Goal: Subscribe to service/newsletter

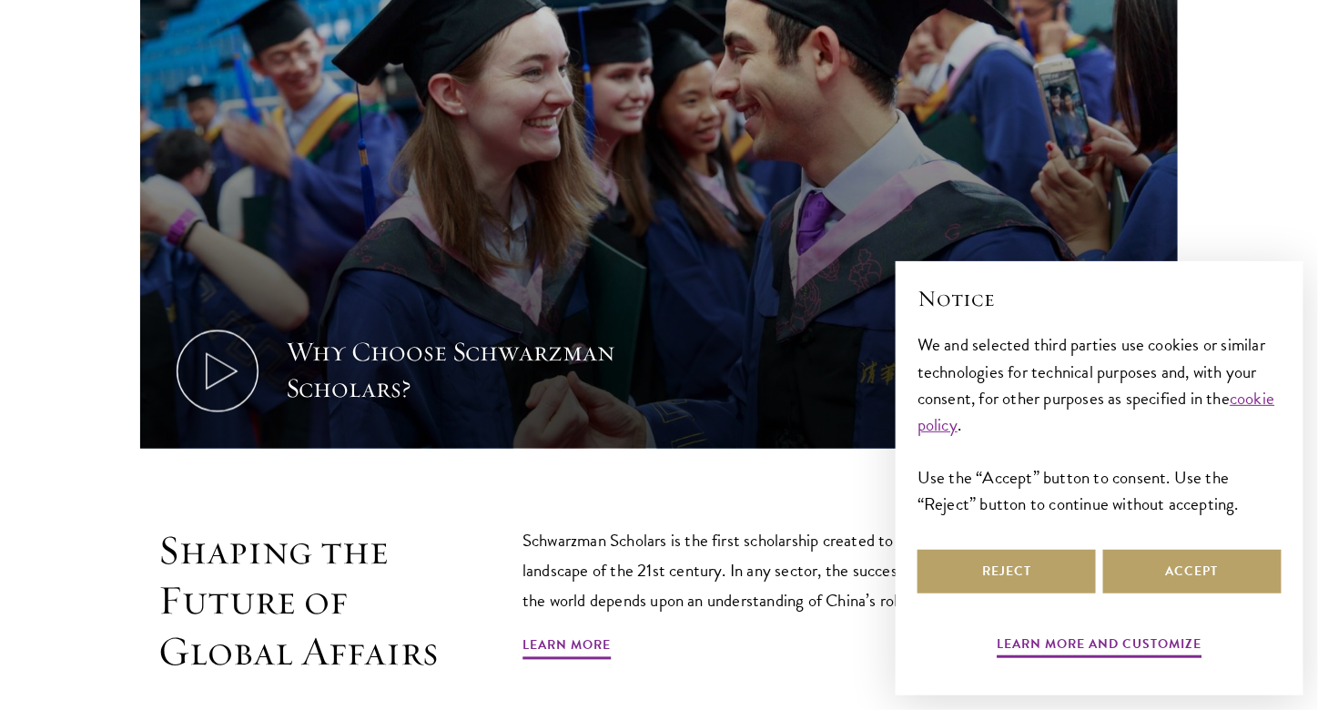
scroll to position [743, 0]
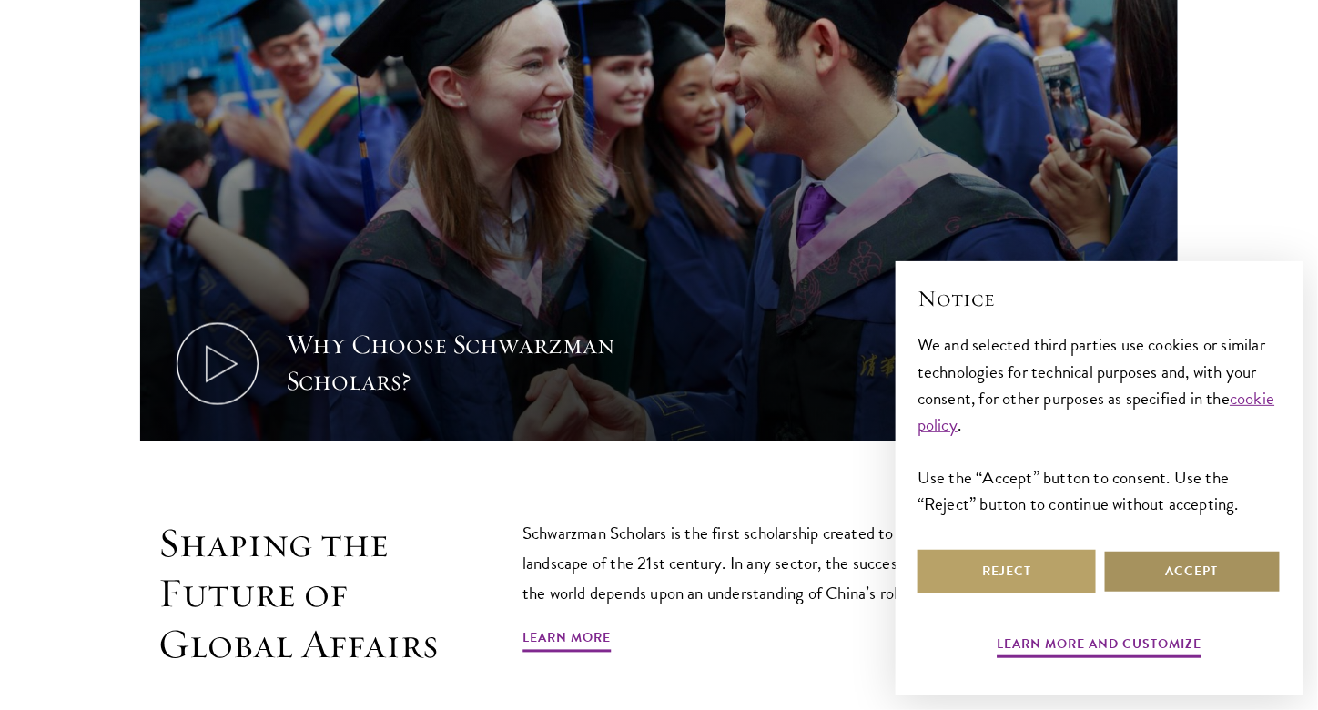
click at [1173, 563] on button "Accept" at bounding box center [1192, 572] width 178 height 44
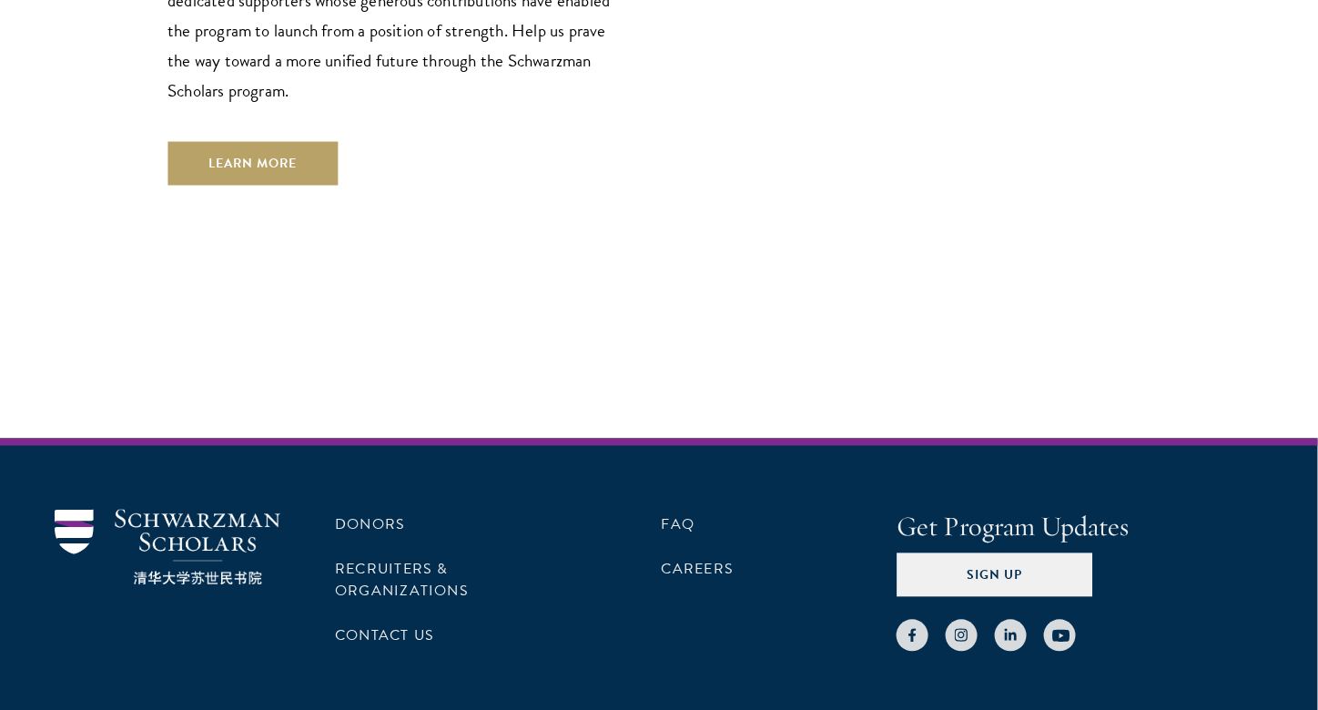
scroll to position [5474, 0]
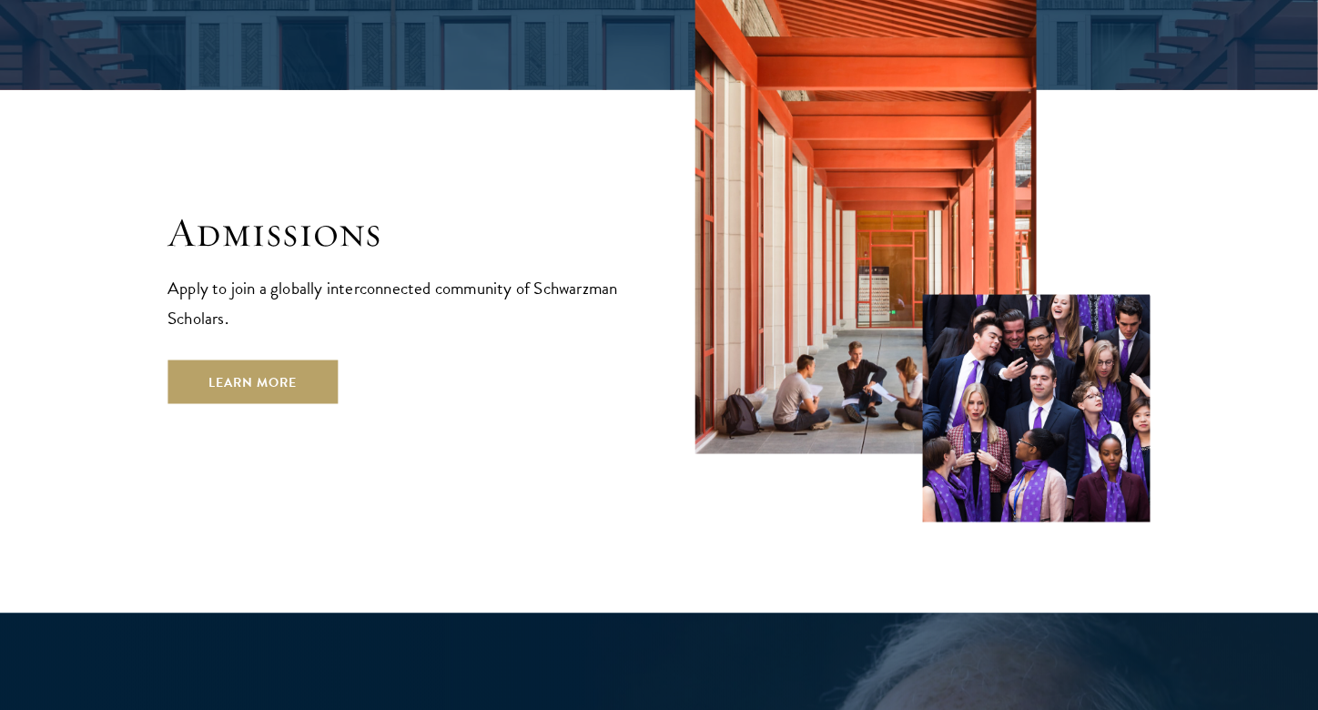
scroll to position [3023, 0]
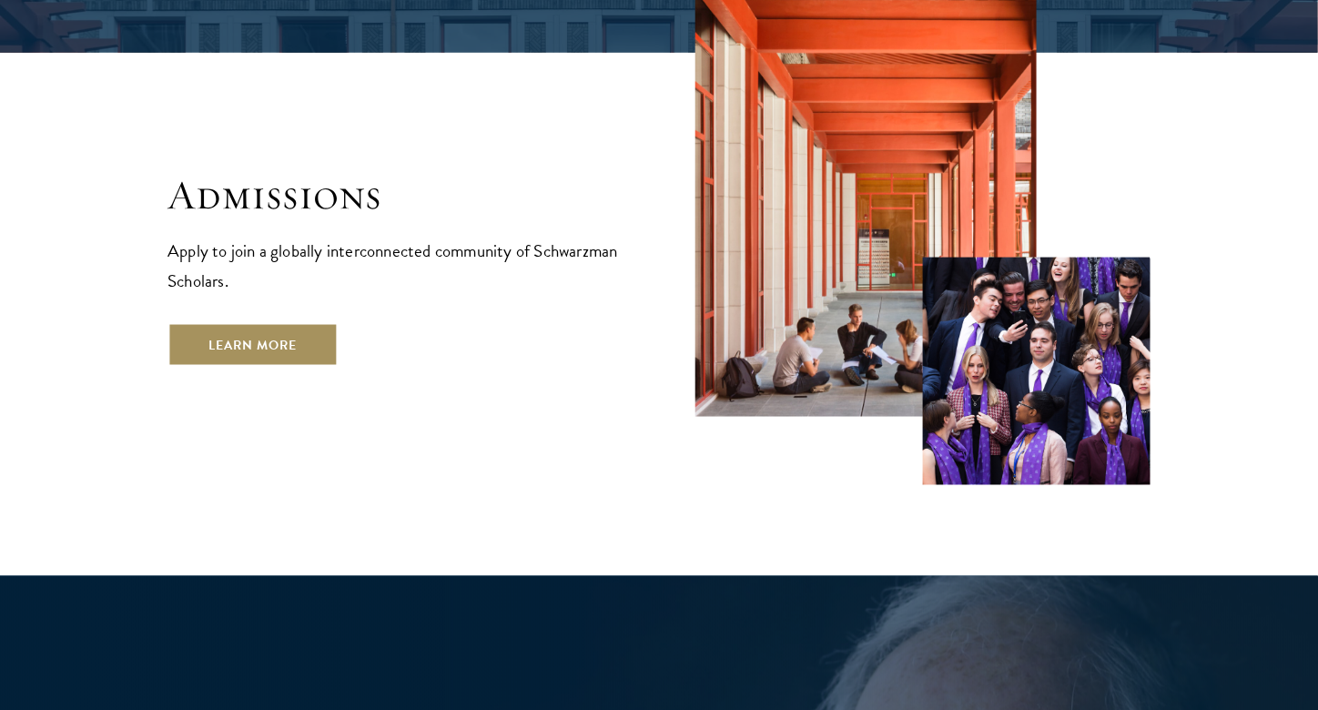
click at [313, 323] on link "Learn More" at bounding box center [252, 345] width 170 height 44
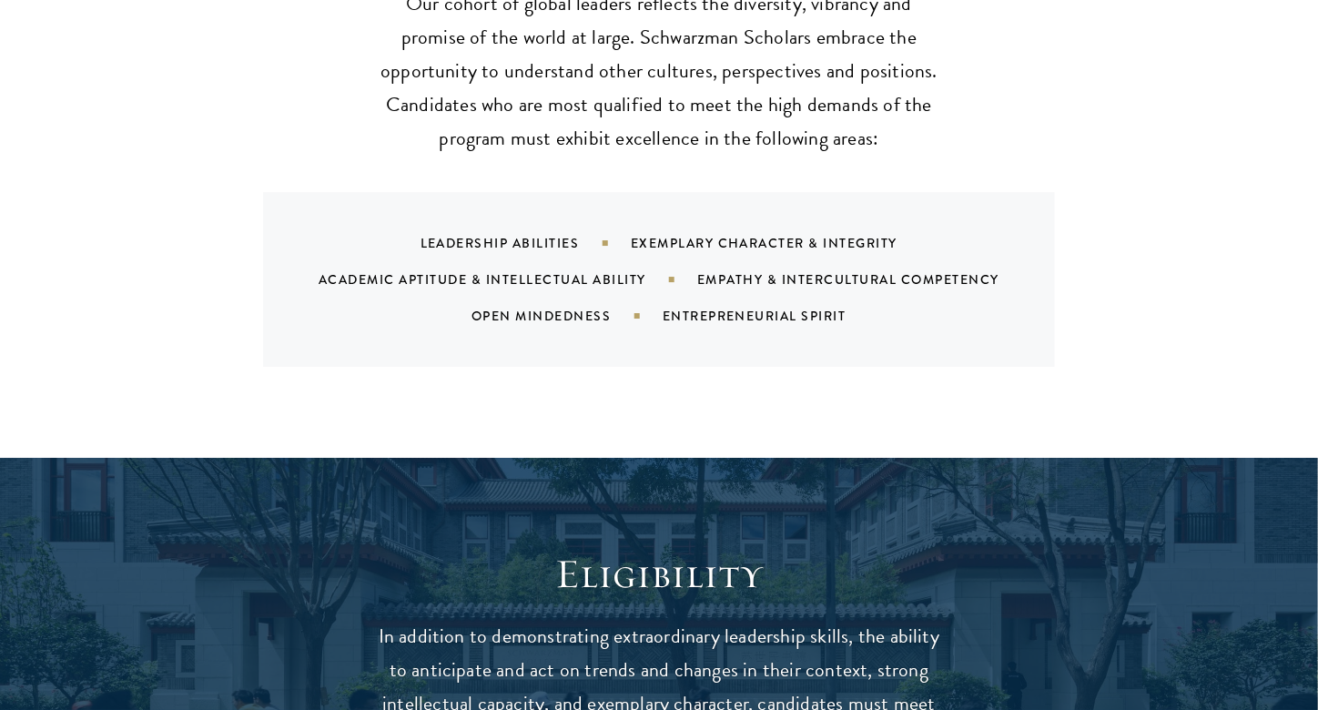
scroll to position [1890, 0]
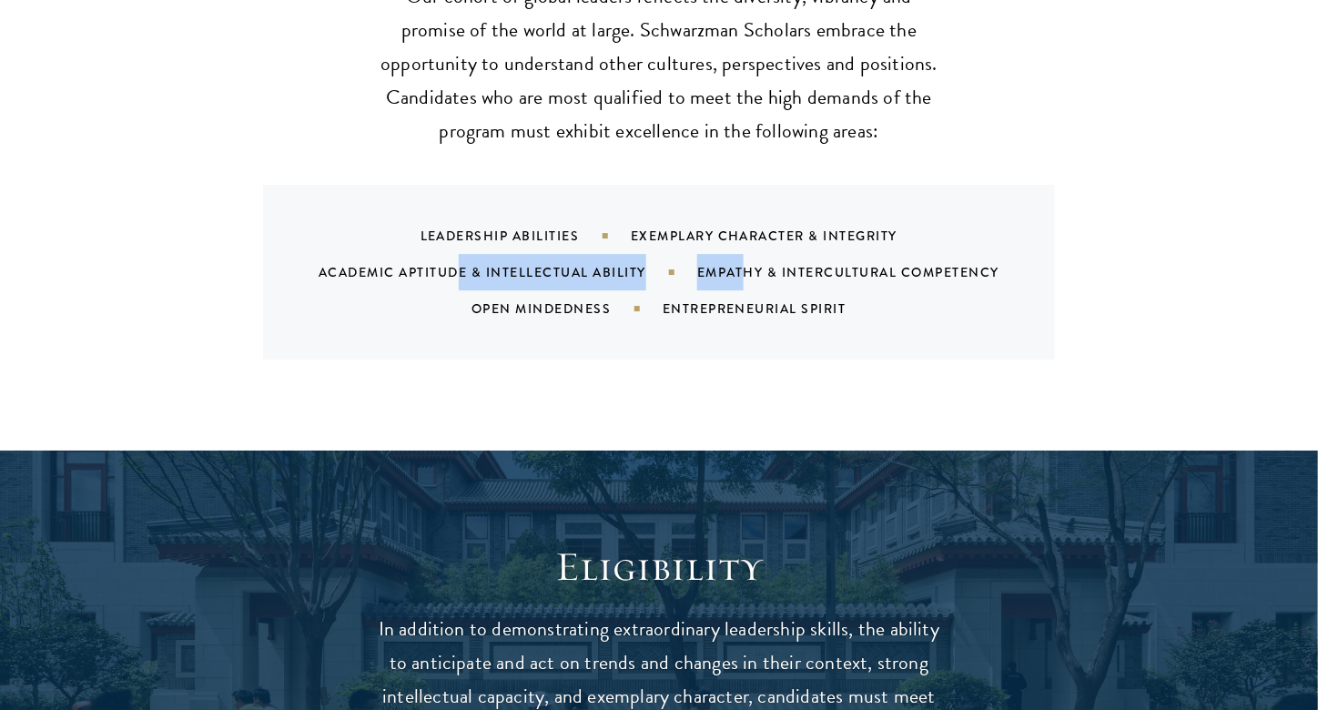
drag, startPoint x: 462, startPoint y: 239, endPoint x: 744, endPoint y: 229, distance: 281.5
click at [744, 229] on div "Leadership Abilities Exemplary Character & Integrity Academic Aptitude & Intell…" at bounding box center [682, 272] width 748 height 109
click at [750, 245] on div "Leadership Abilities Exemplary Character & Integrity Academic Aptitude & Intell…" at bounding box center [682, 272] width 748 height 109
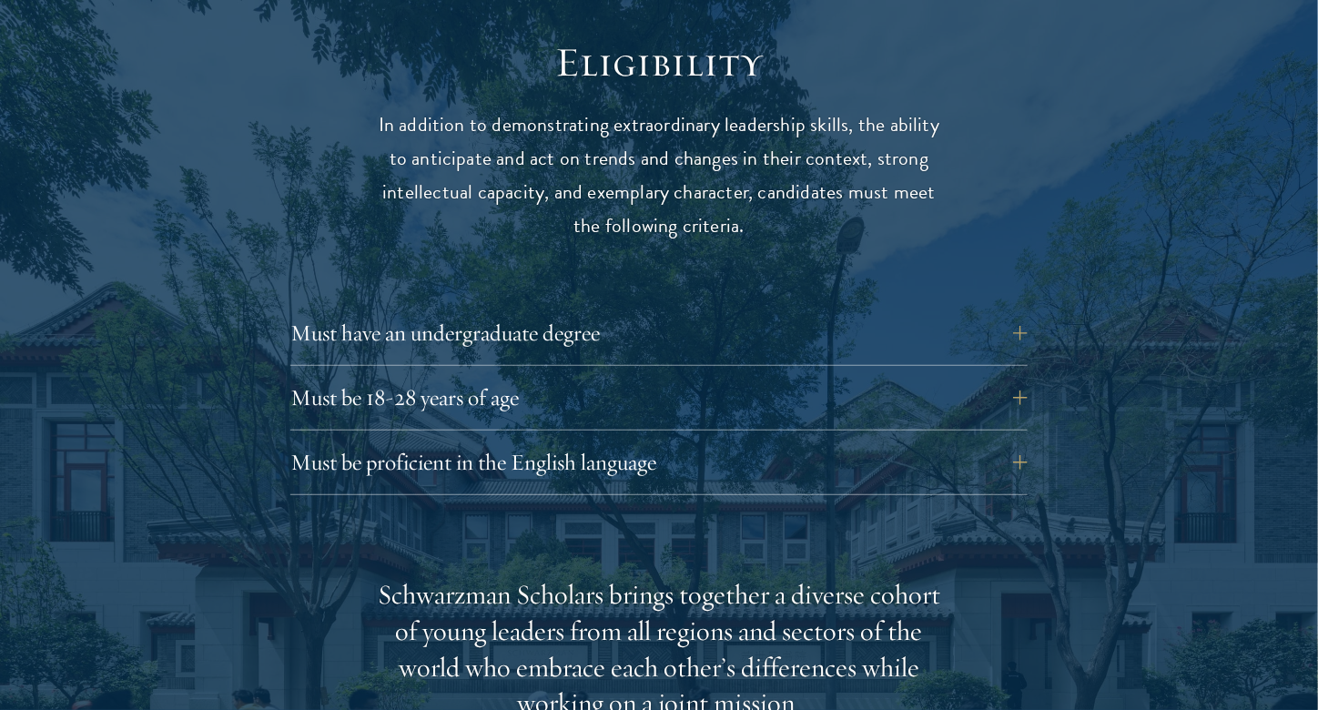
scroll to position [2396, 0]
click at [592, 310] on button "Must have an undergraduate degree" at bounding box center [672, 332] width 737 height 44
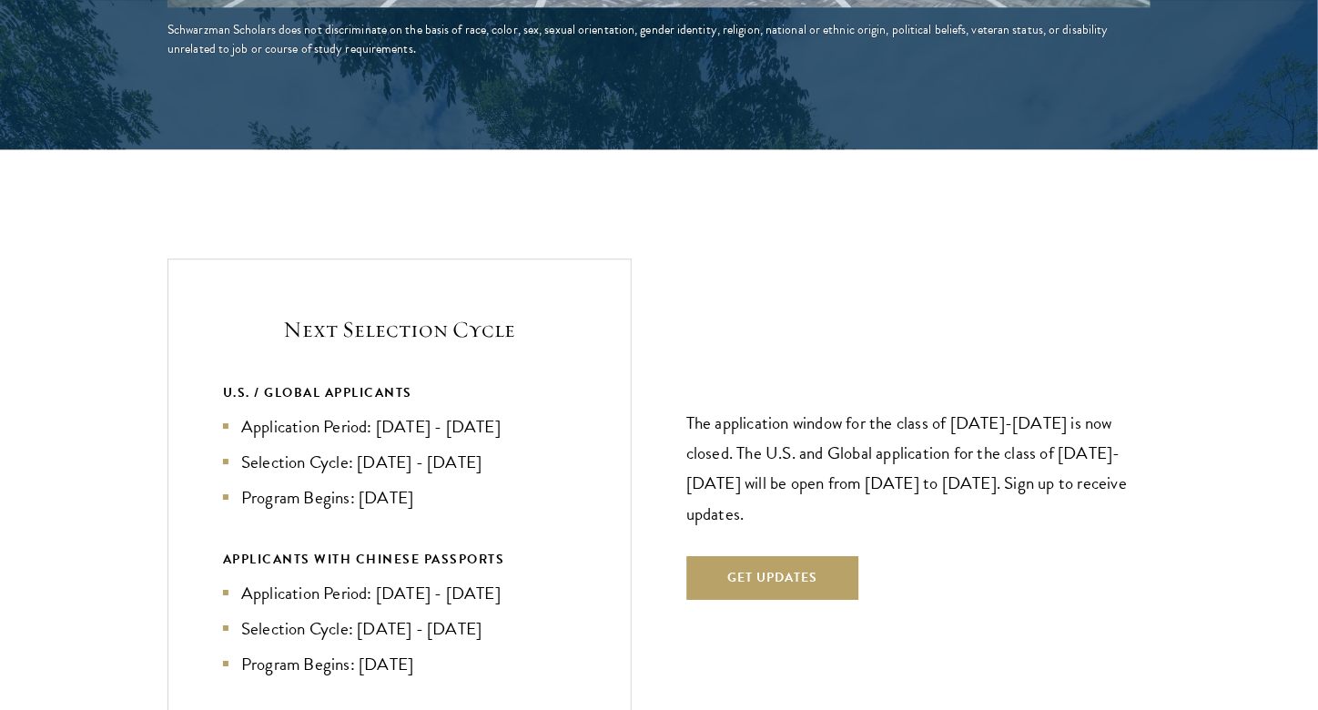
scroll to position [3949, 0]
drag, startPoint x: 375, startPoint y: 385, endPoint x: 555, endPoint y: 360, distance: 182.0
click at [555, 381] on div "U.S. / GLOBAL APPLICANTS Application Period: Apr 2026 - Sep 2026 Selection Cycl…" at bounding box center [399, 445] width 353 height 129
click at [497, 449] on li "Selection Cycle: Oct - Nov 2026" at bounding box center [399, 462] width 353 height 26
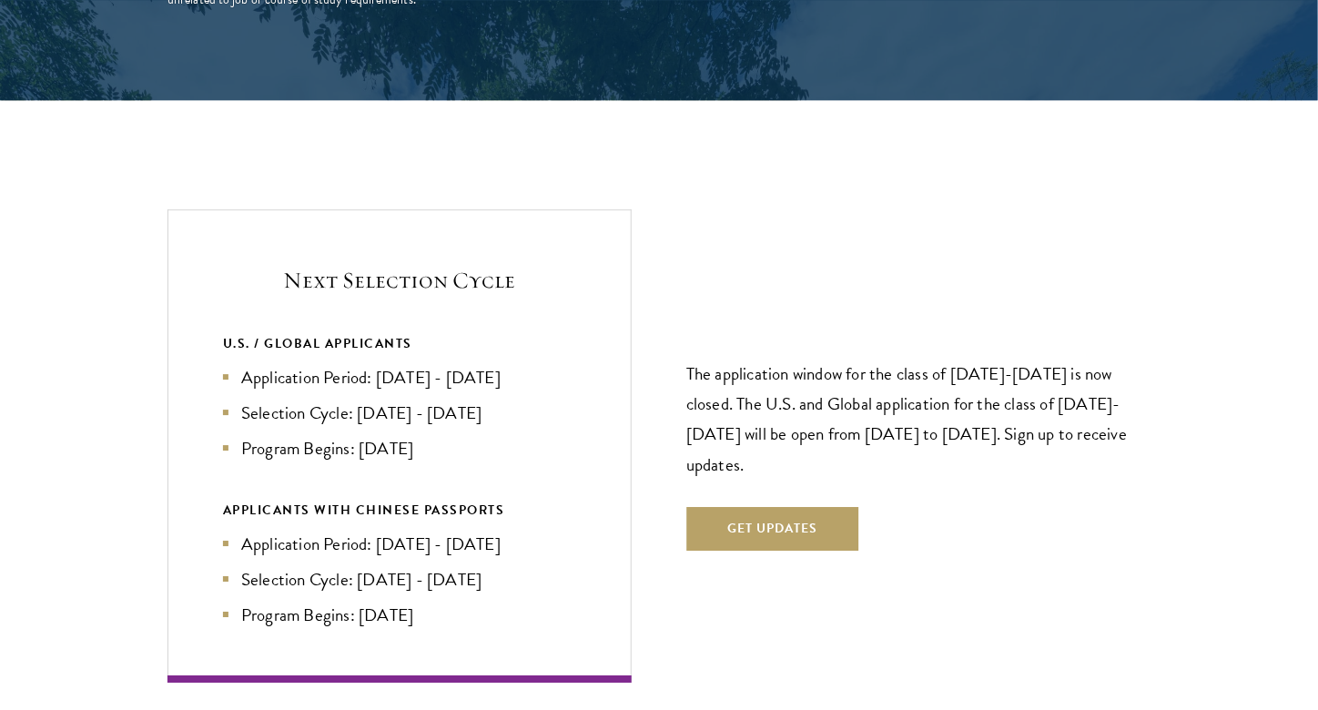
scroll to position [4006, 0]
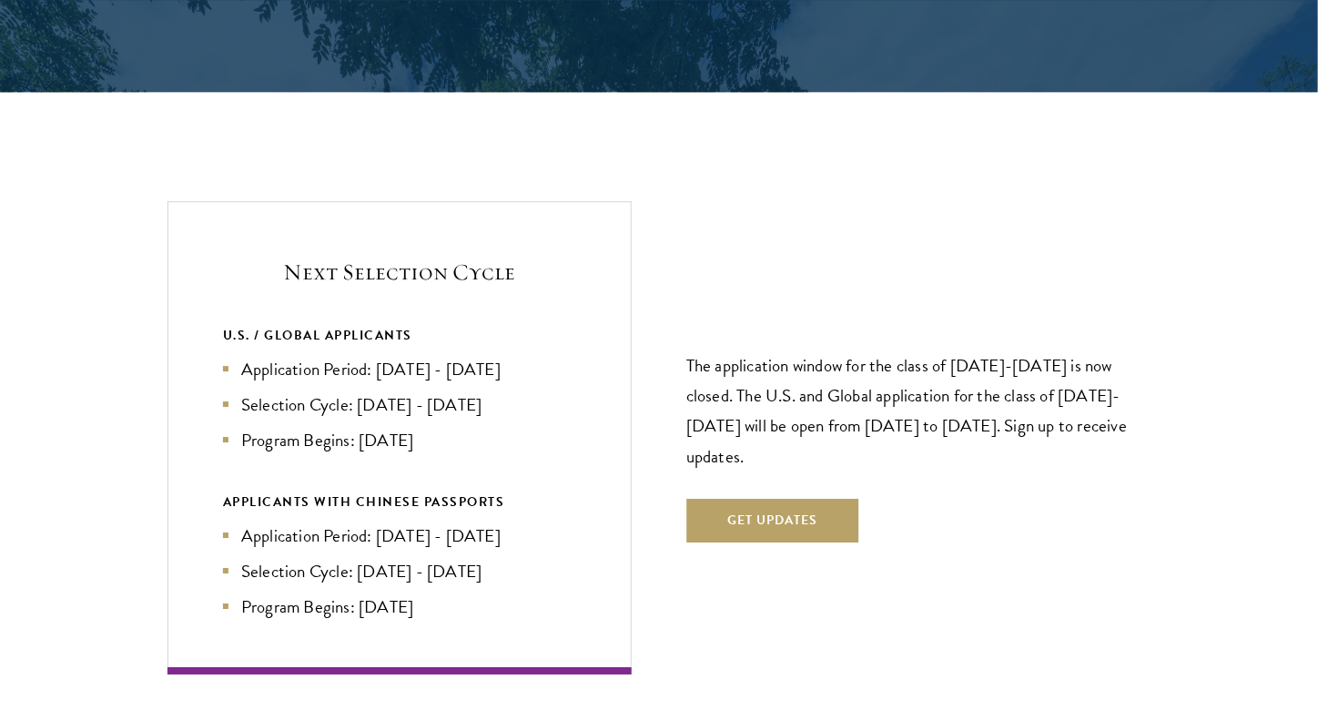
drag, startPoint x: 707, startPoint y: 327, endPoint x: 1100, endPoint y: 410, distance: 401.0
click at [1100, 410] on p "The application window for the class of 2026-2027 is now closed. The U.S. and G…" at bounding box center [918, 410] width 464 height 120
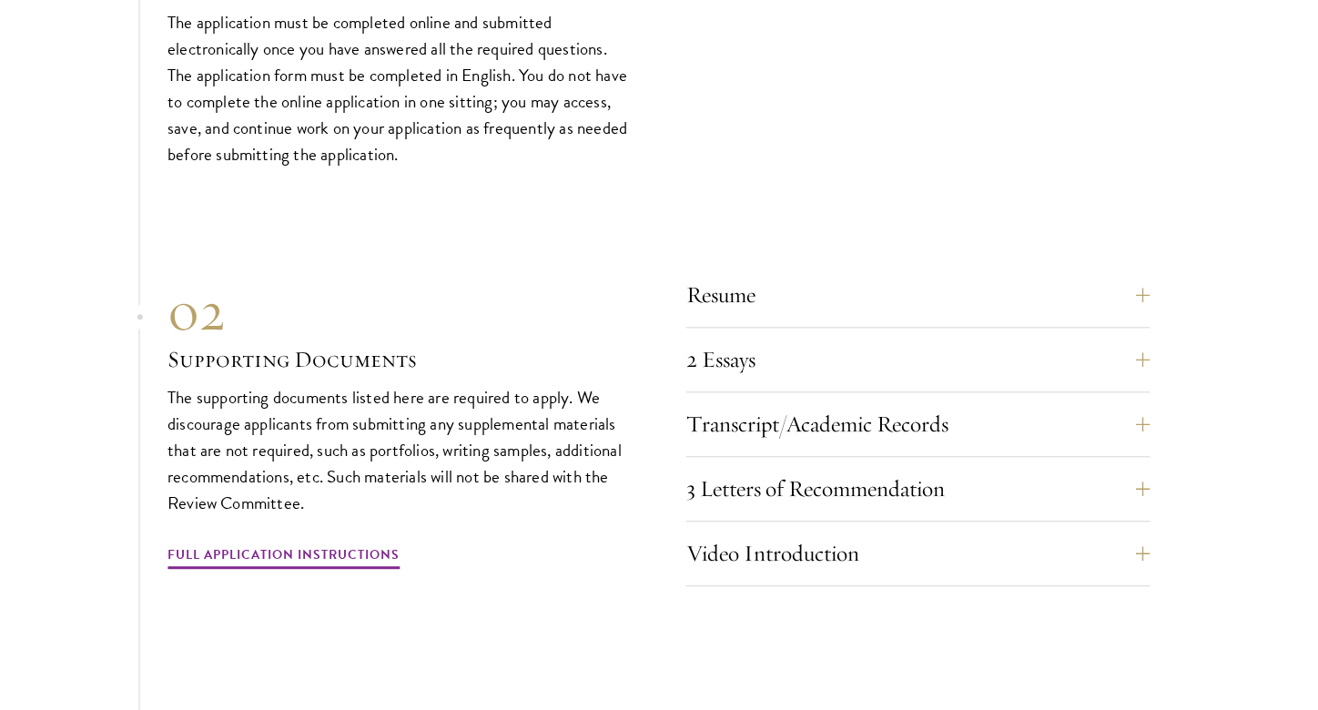
scroll to position [5828, 0]
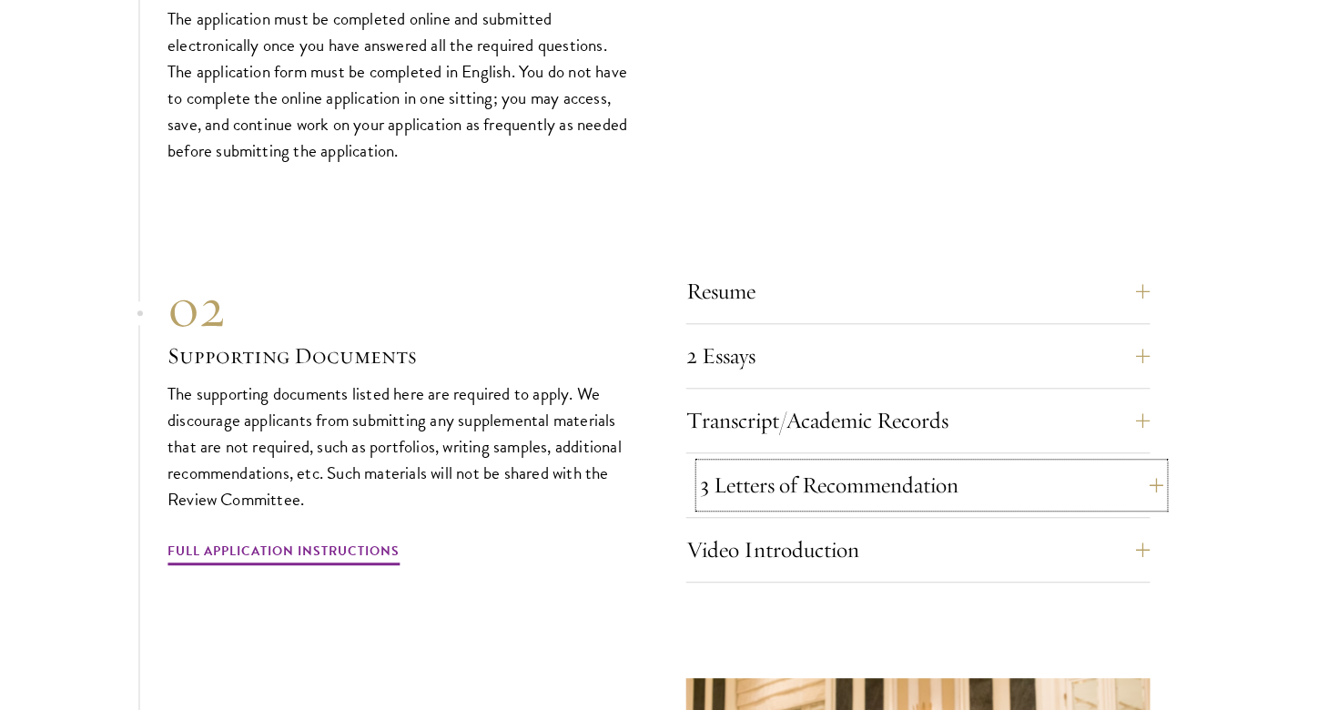
click at [1150, 463] on button "3 Letters of Recommendation" at bounding box center [932, 485] width 464 height 44
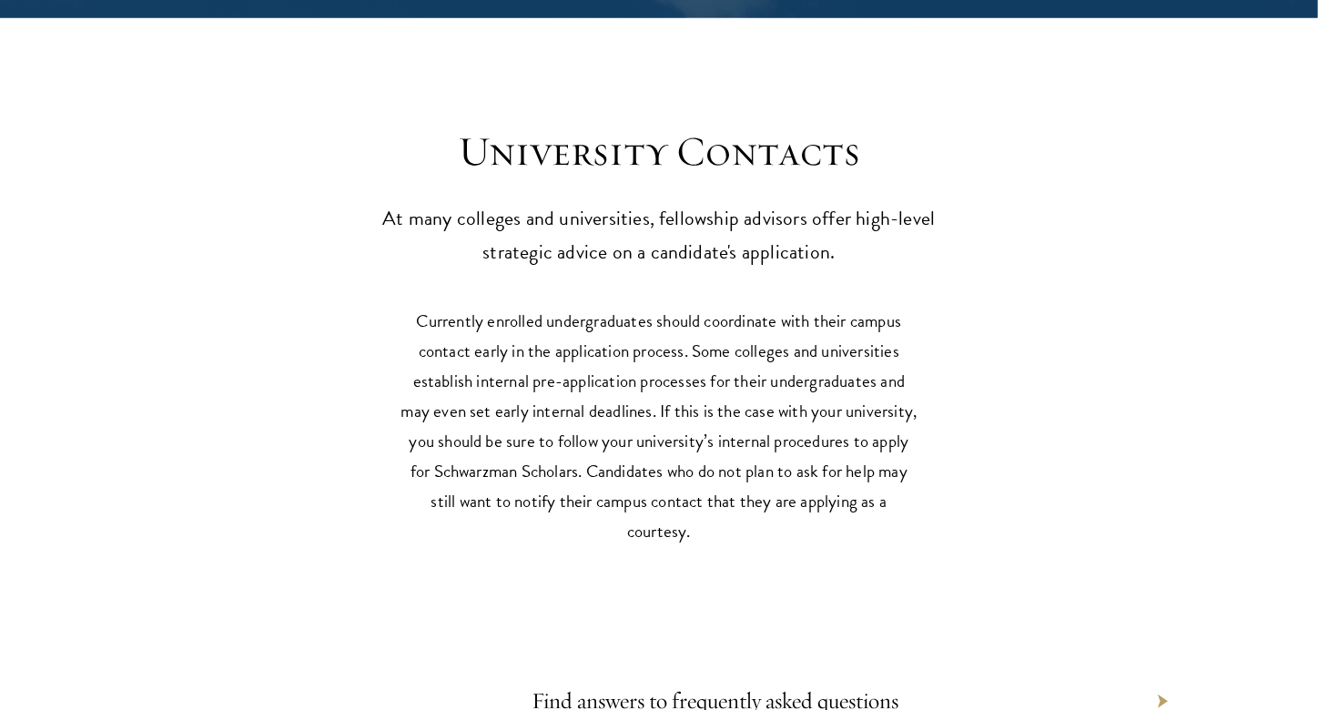
scroll to position [7963, 0]
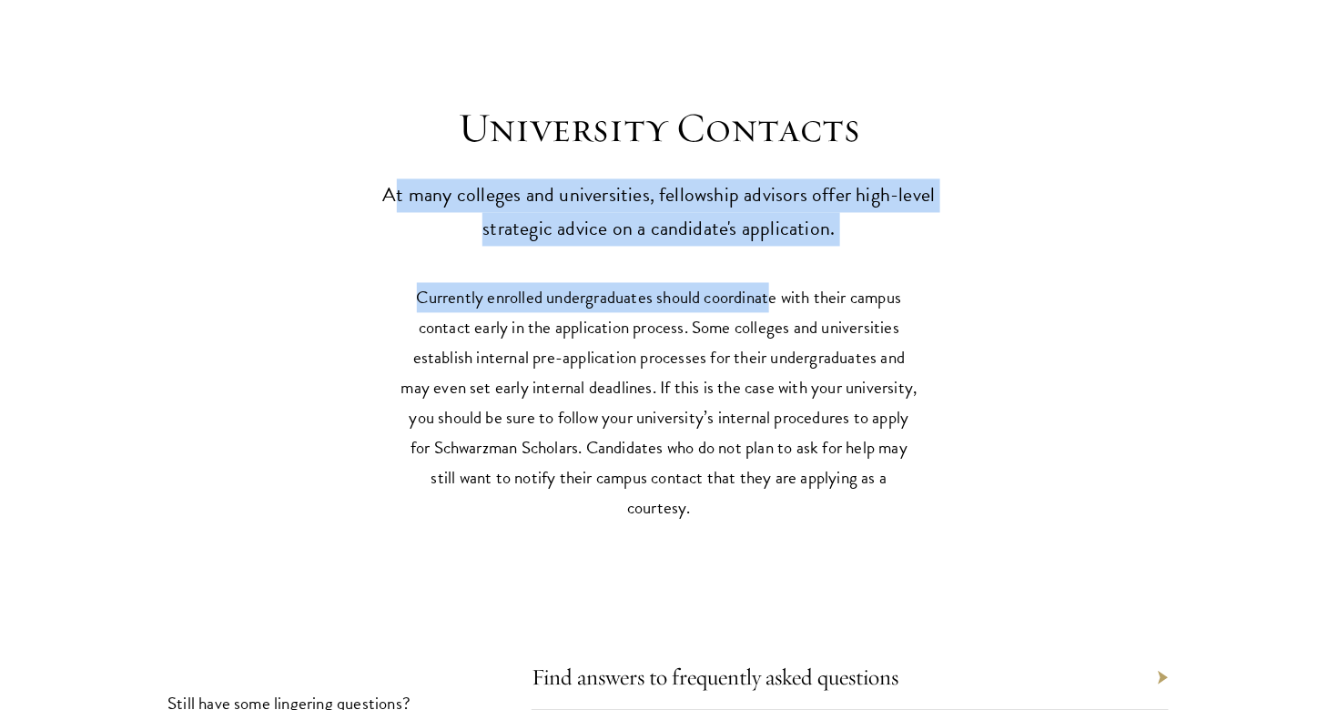
drag, startPoint x: 401, startPoint y: 152, endPoint x: 767, endPoint y: 246, distance: 377.8
click at [767, 246] on div "University Contacts At many colleges and universities, fellowship advisors offe…" at bounding box center [659, 467] width 1318 height 836
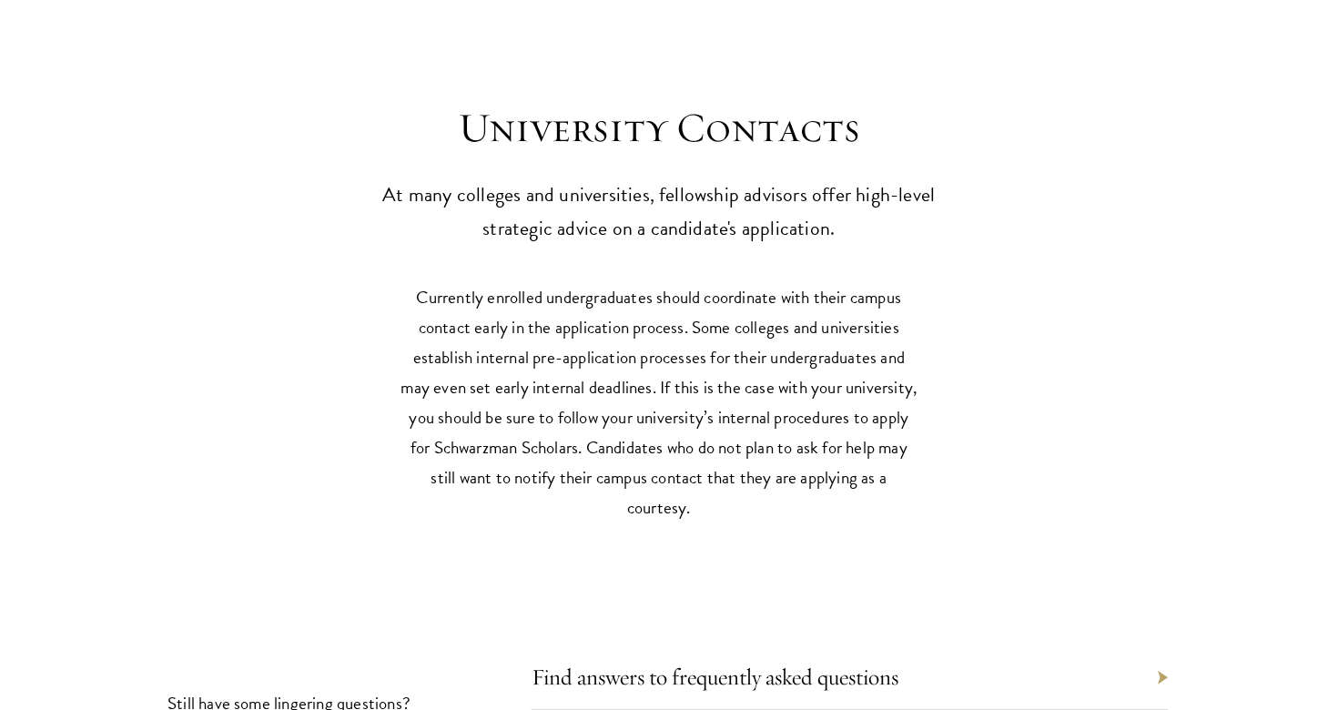
click at [783, 339] on p "Currently enrolled undergraduates should coordinate with their campus contact e…" at bounding box center [659, 403] width 519 height 240
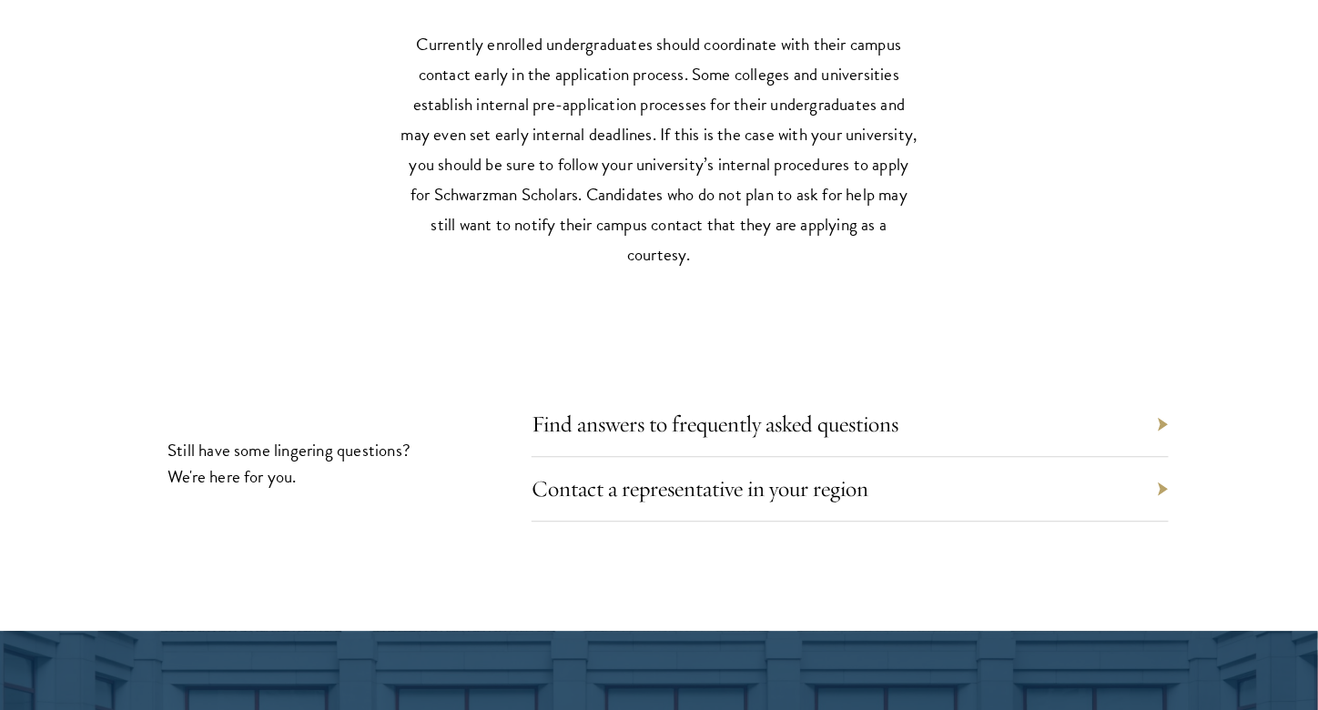
scroll to position [8223, 0]
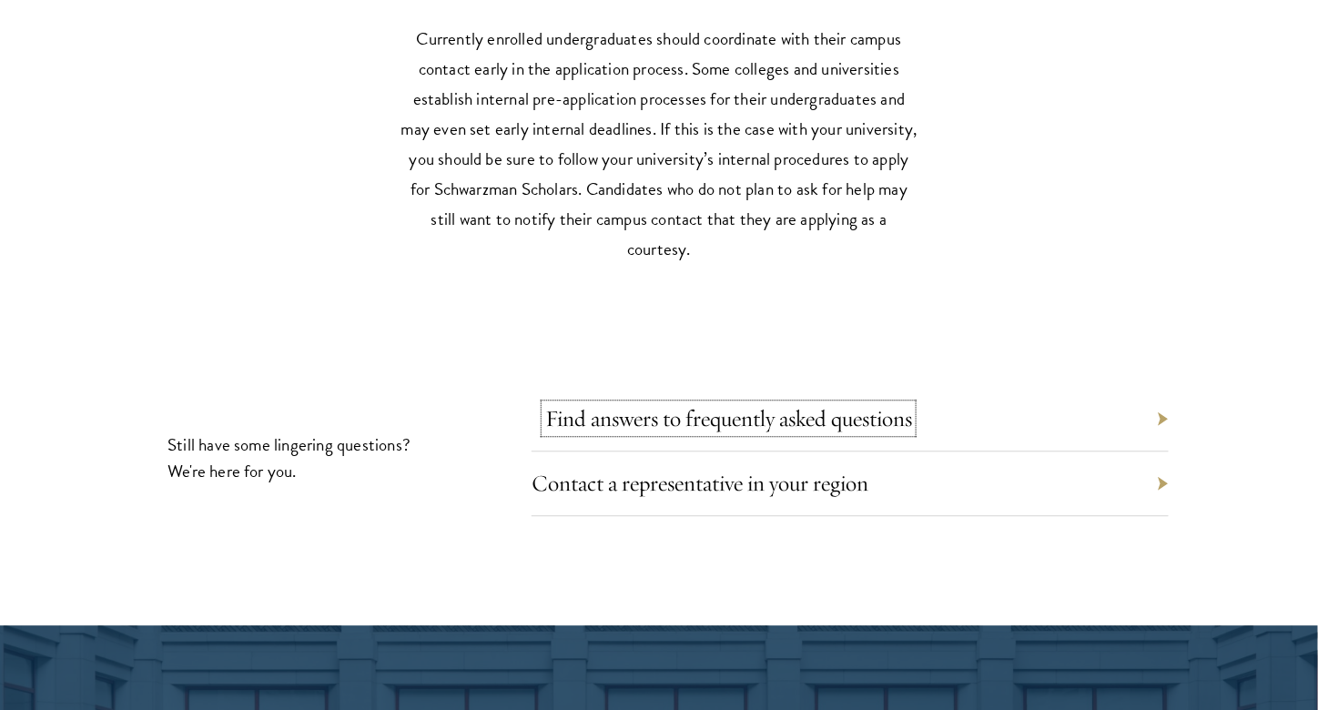
click at [788, 404] on link "Find answers to frequently asked questions" at bounding box center [728, 418] width 367 height 28
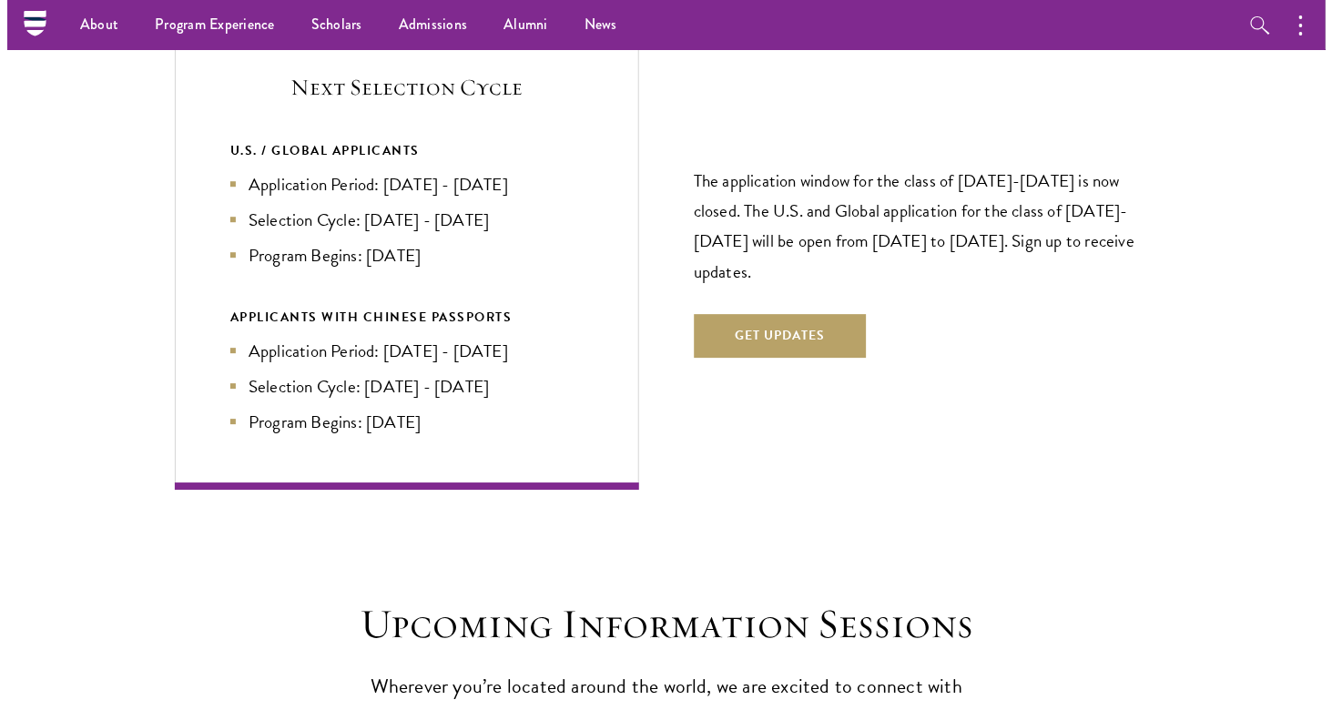
scroll to position [3842, 0]
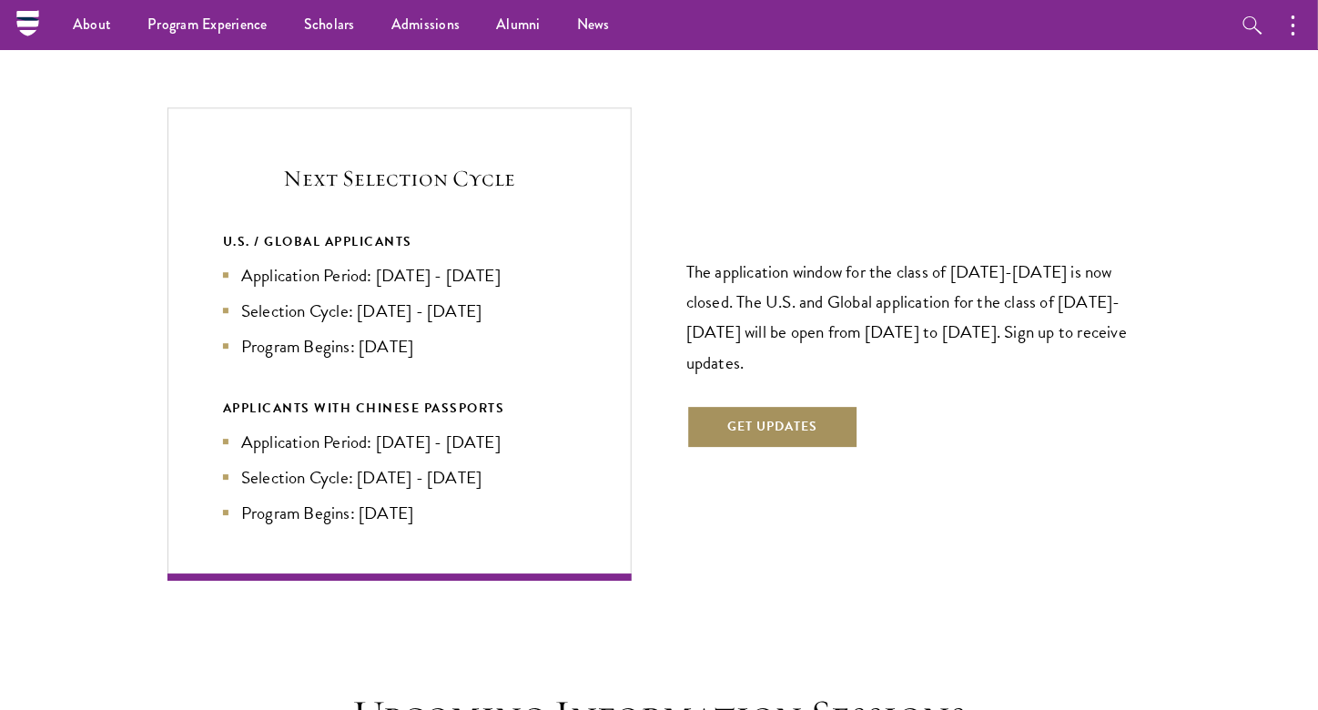
click at [748, 405] on button "Get Updates" at bounding box center [772, 427] width 172 height 44
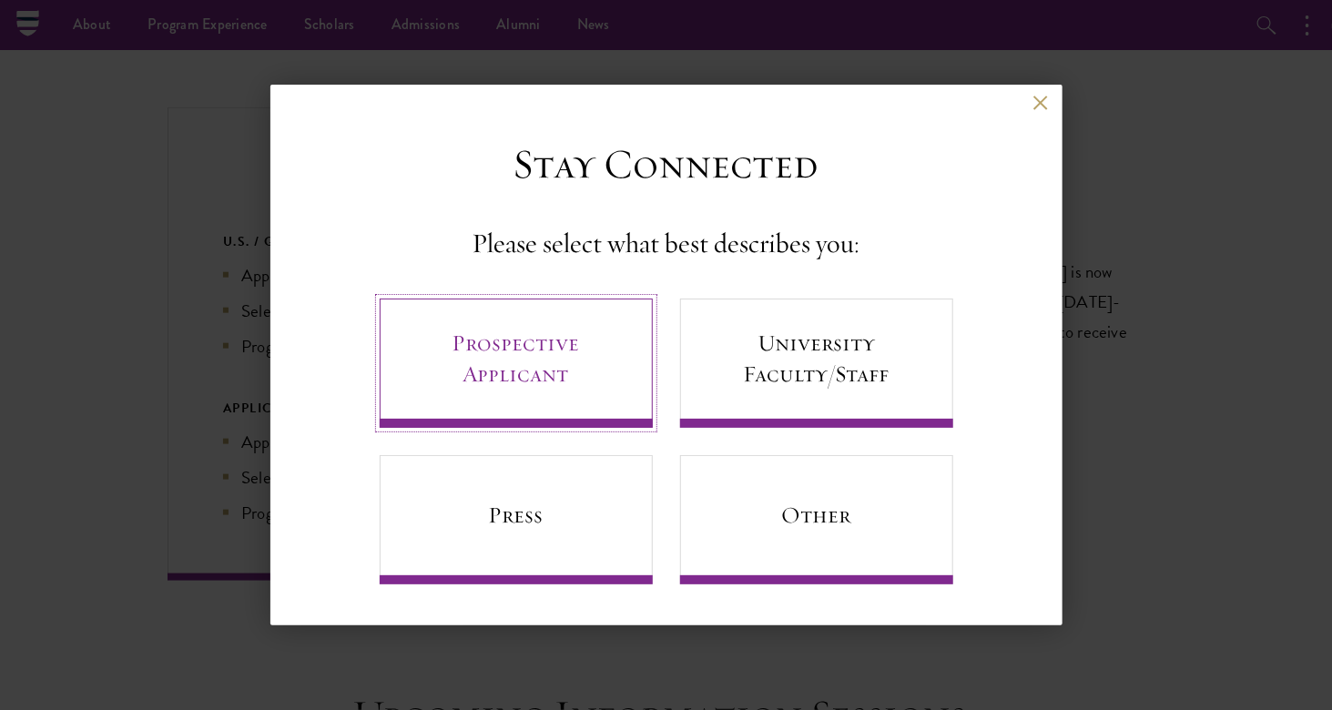
click at [492, 359] on link "Prospective Applicant" at bounding box center [516, 363] width 273 height 129
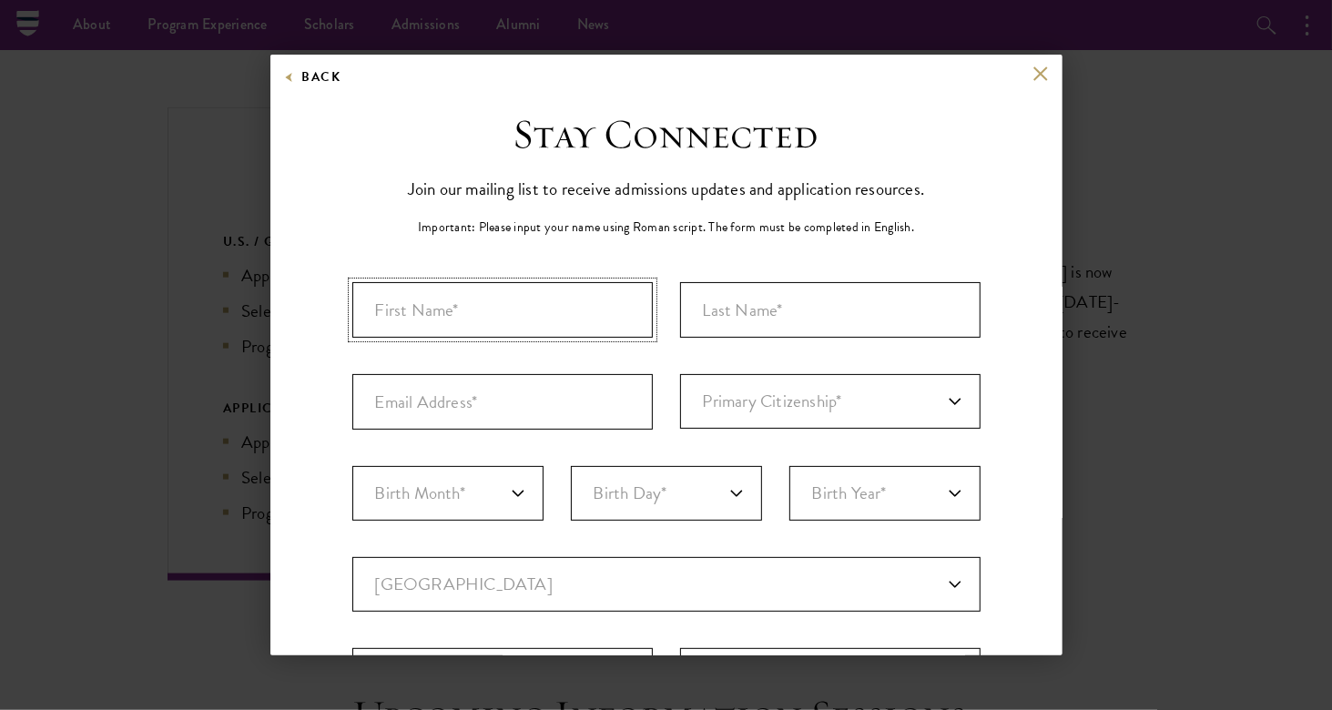
click at [445, 316] on input "First Name*" at bounding box center [502, 310] width 300 height 56
type input "Dylan"
type input "Pacsi"
type input "P"
type input "pacsidylan22@gmail.com"
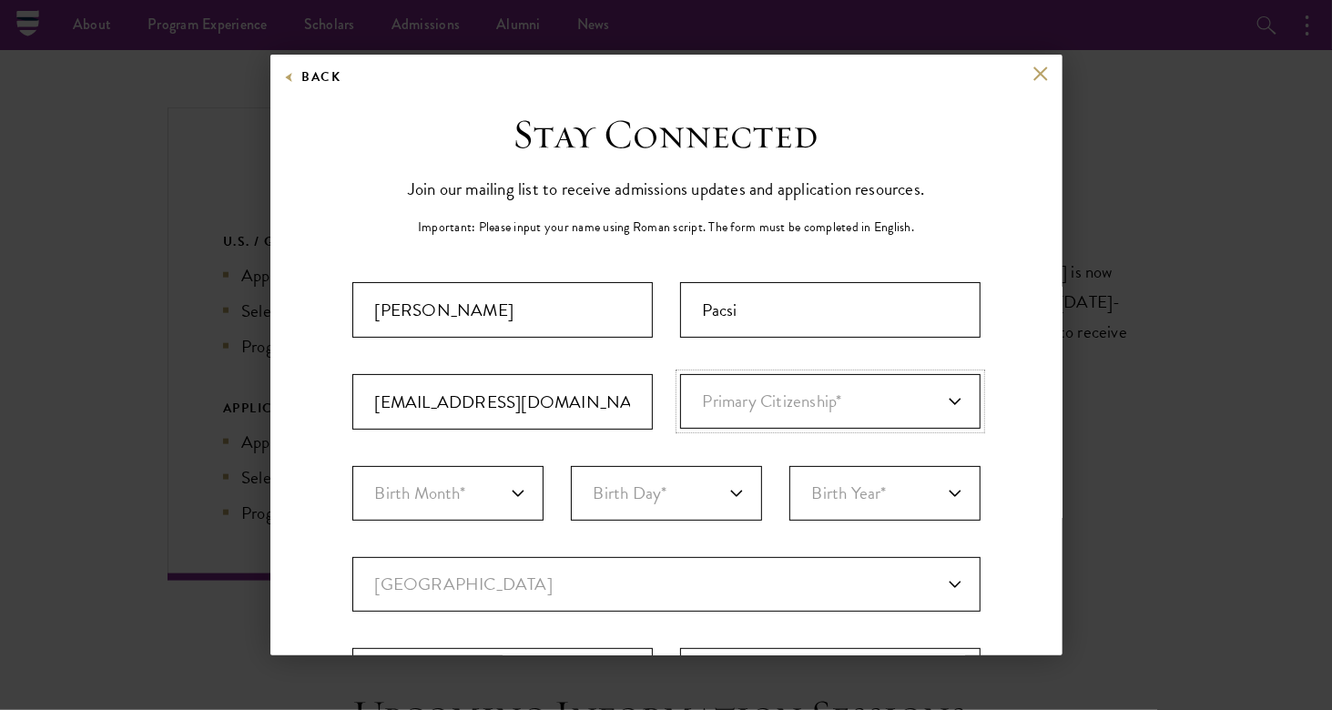
click at [752, 398] on select "Primary Citizenship* Afghanistan Aland Islands Albania Algeria Andorra Angola A…" at bounding box center [830, 401] width 300 height 55
select select "PE"
click at [680, 374] on select "Primary Citizenship* Afghanistan Aland Islands Albania Algeria Andorra Angola A…" at bounding box center [830, 401] width 300 height 55
click at [412, 499] on select "Birth Month* January February March April May June July August September Octobe…" at bounding box center [447, 493] width 191 height 55
select select "07"
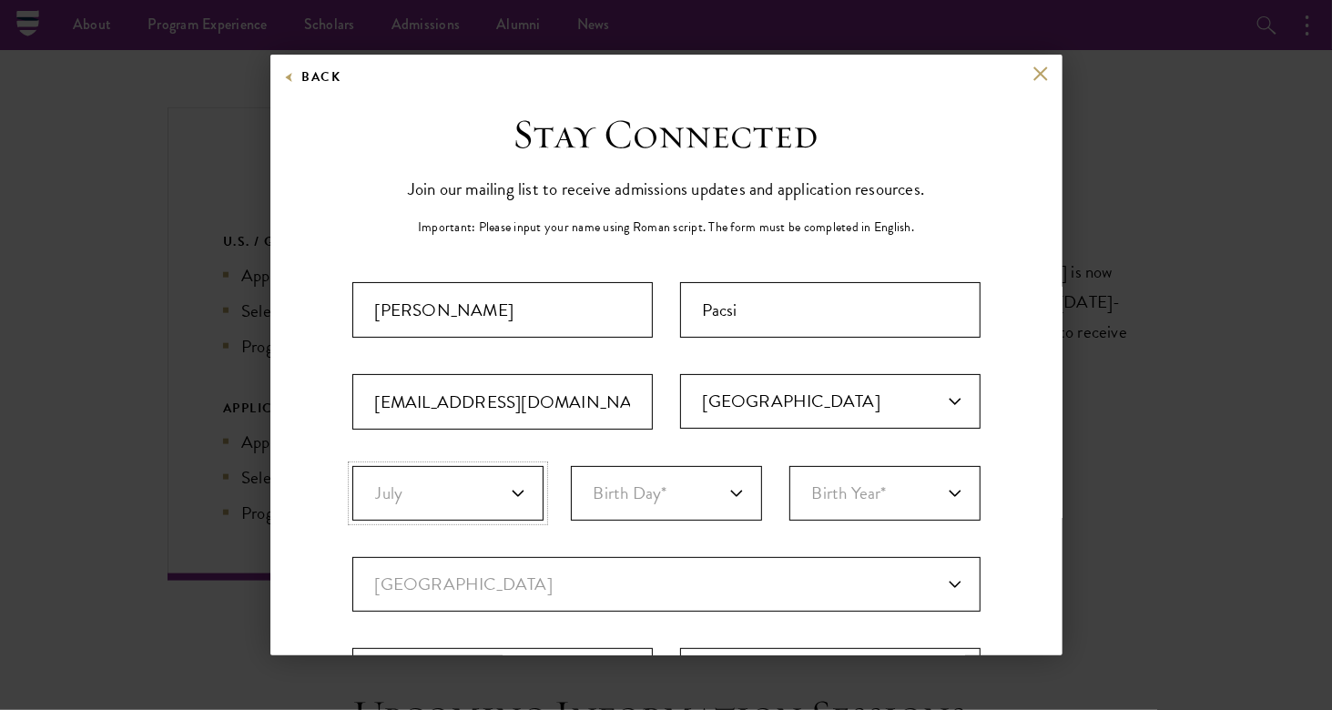
click at [352, 466] on select "Birth Month* January February March April May June July August September Octobe…" at bounding box center [447, 493] width 191 height 55
select select "20"
select select "2003"
click at [599, 587] on select "Current Country Afghanistan Aland Islands Albania Algeria Andorra Angola Anguil…" at bounding box center [666, 584] width 628 height 55
select select "PE"
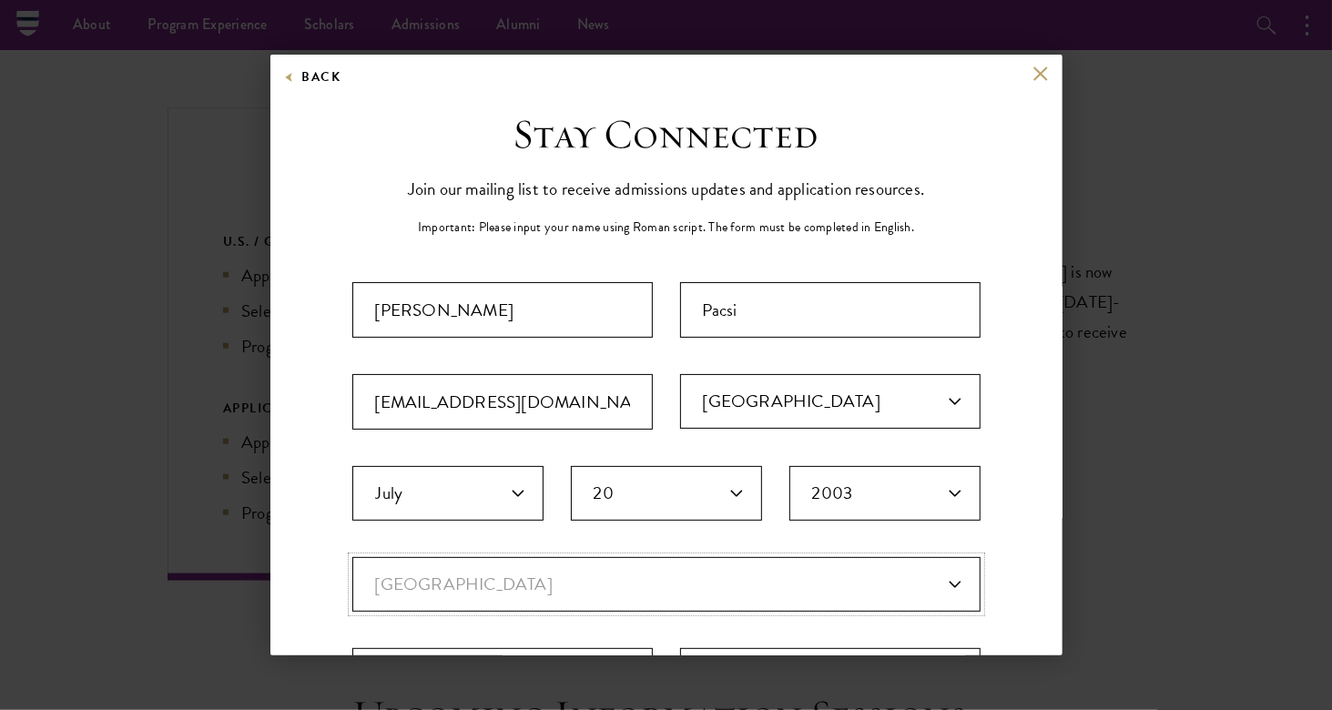
click at [352, 557] on select "Current Country Afghanistan Aland Islands Albania Algeria Andorra Angola Anguil…" at bounding box center [666, 584] width 628 height 55
select select
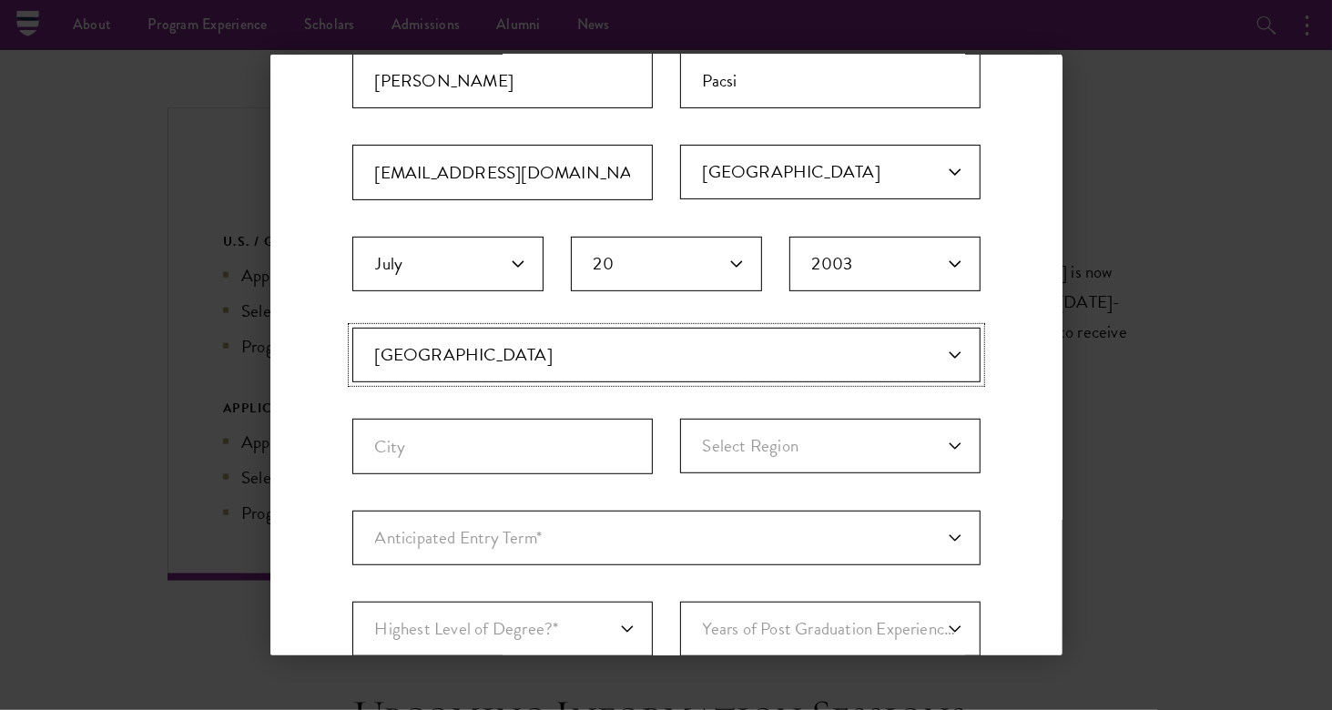
scroll to position [231, 0]
click at [530, 448] on input "City" at bounding box center [502, 445] width 300 height 56
type input "Arequipa"
select select "Arequipa"
click at [680, 417] on select "Select Region Amazonas Ancash Apurimac Arequipa Ayacucho Cajamarca Cusco El Cal…" at bounding box center [830, 444] width 300 height 55
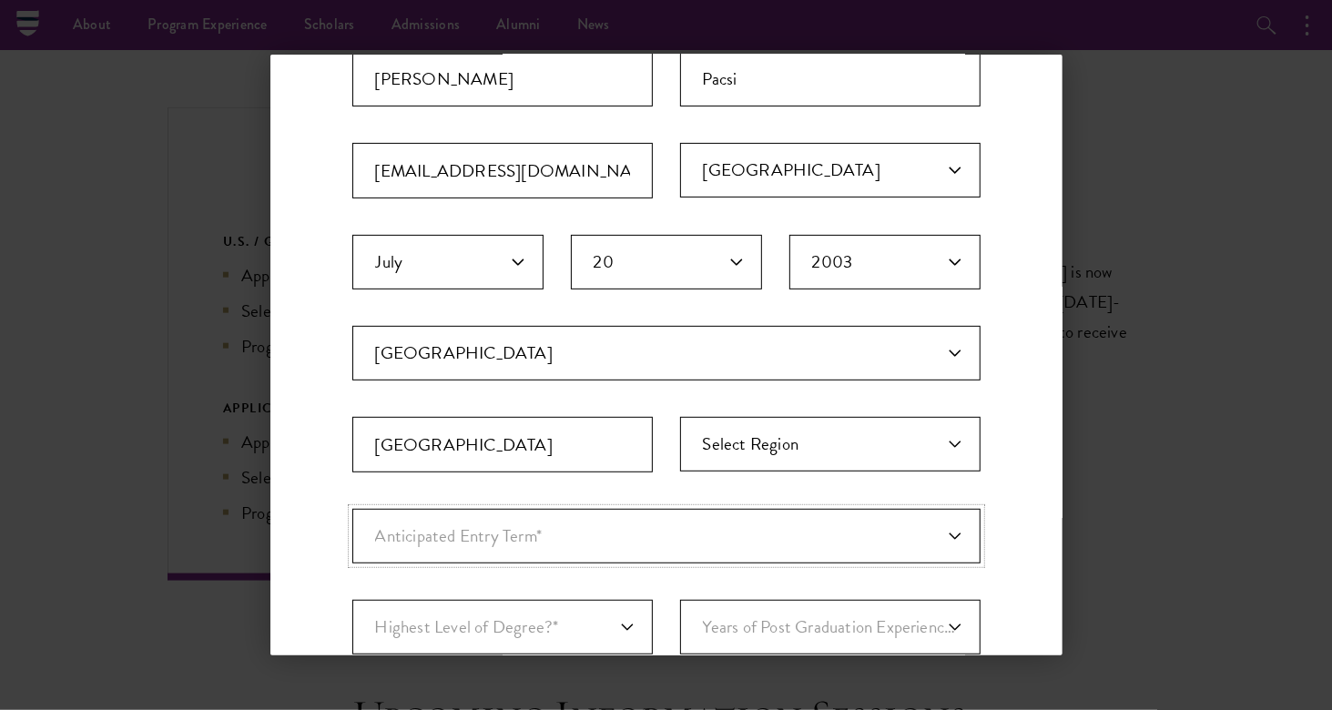
click at [533, 527] on select "Anticipated Entry Term* Just Exploring" at bounding box center [666, 536] width 628 height 55
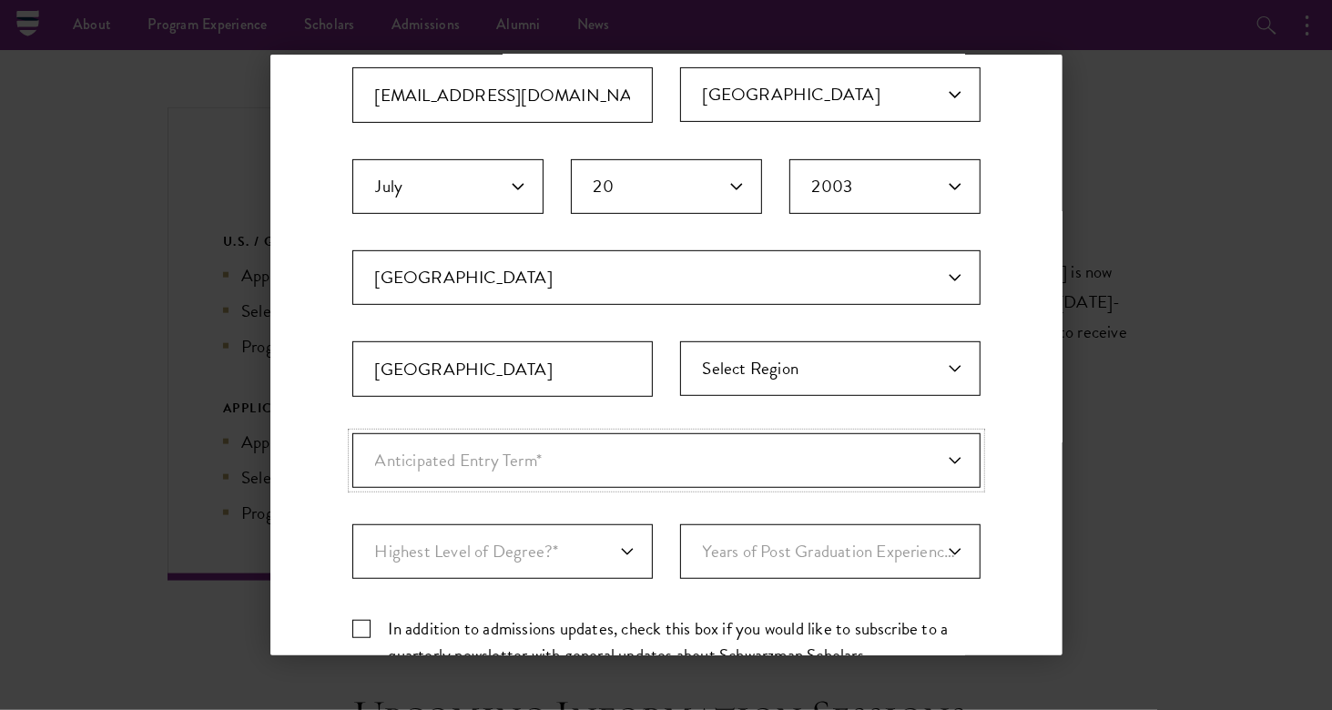
scroll to position [308, 0]
click at [478, 441] on select "Anticipated Entry Term* Just Exploring" at bounding box center [666, 459] width 628 height 55
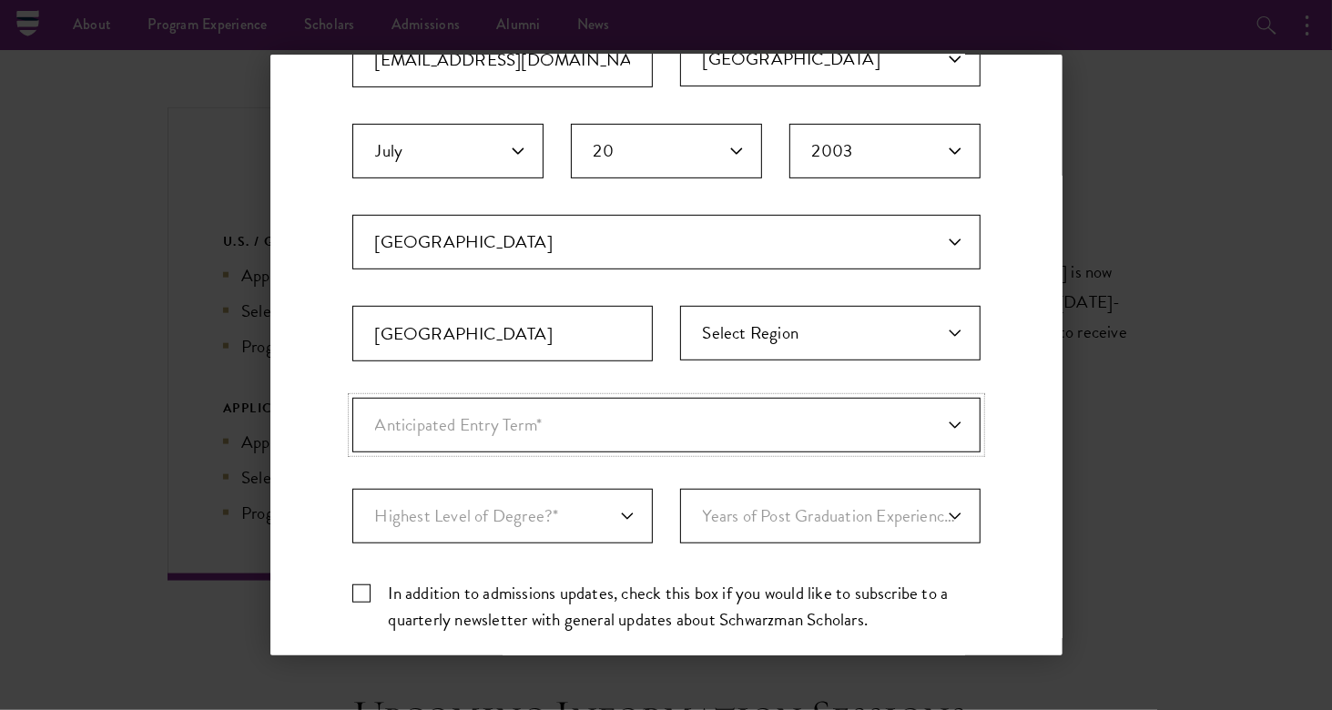
scroll to position [344, 0]
click at [563, 413] on select "Anticipated Entry Term* Just Exploring" at bounding box center [666, 423] width 628 height 55
select select "a6790467-ebe7-4045-a56a-66c1cae98076"
click at [352, 396] on select "Anticipated Entry Term* Just Exploring" at bounding box center [666, 423] width 628 height 55
click at [573, 511] on select "Highest Level of Degree?* PHD Bachelor's Master's Current Undergraduate Student" at bounding box center [502, 514] width 300 height 55
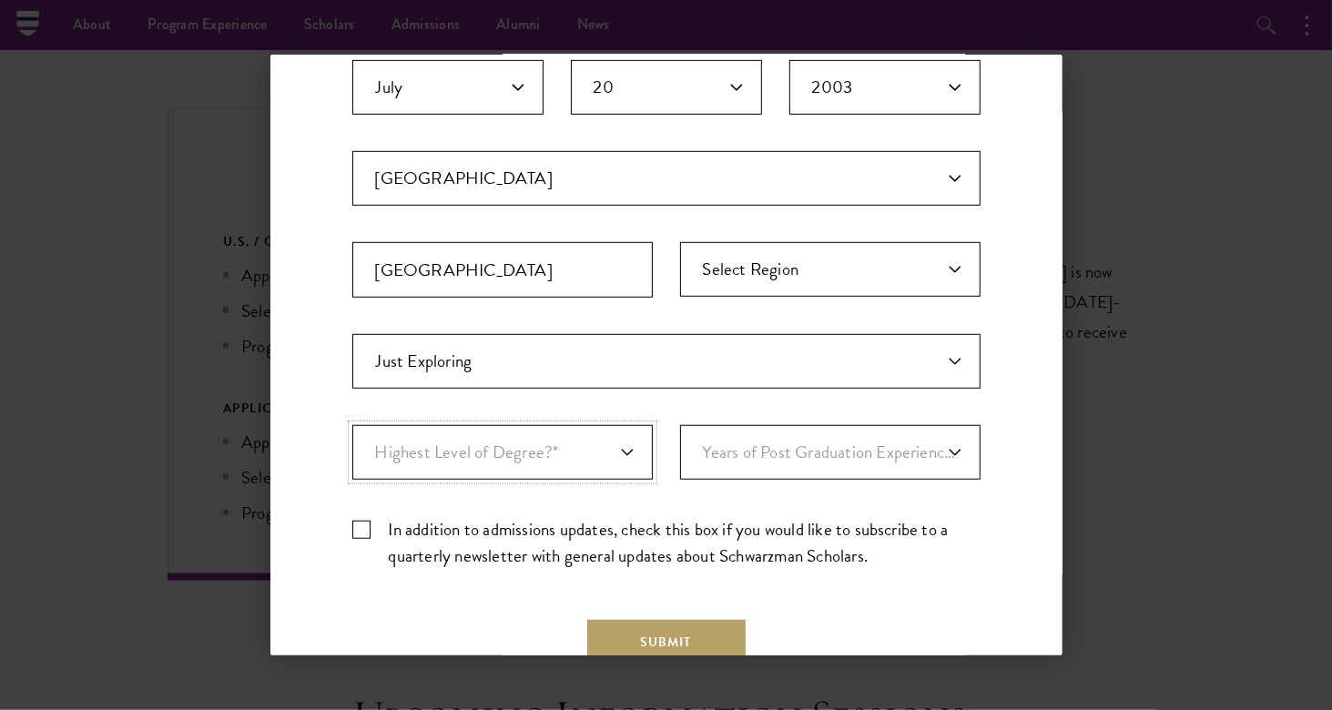
scroll to position [408, 0]
click at [535, 449] on select "Highest Level of Degree?* PHD Bachelor's Master's Current Undergraduate Student" at bounding box center [502, 450] width 300 height 55
select select "bf44f490-31e9-4d16-b1d2-df861e7933aa"
click at [352, 423] on select "Highest Level of Degree?* PHD Bachelor's Master's Current Undergraduate Student" at bounding box center [502, 450] width 300 height 55
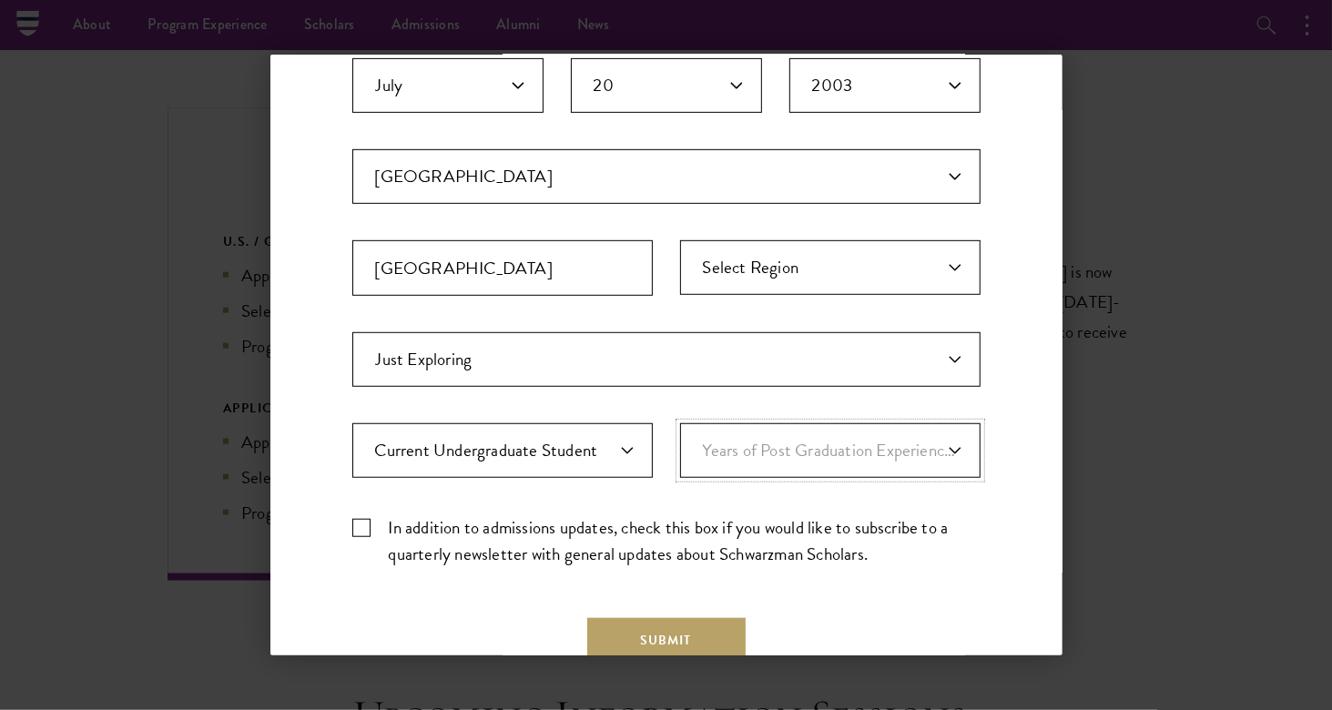
click at [807, 457] on select "Years of Post Graduation Experience?* 1 2 3 4 5 6 7 8 9 10" at bounding box center [830, 450] width 300 height 55
click at [825, 485] on div "Important: The form must be completed in English. Dylan Pacsi pacsidylan22@gmai…" at bounding box center [666, 227] width 628 height 707
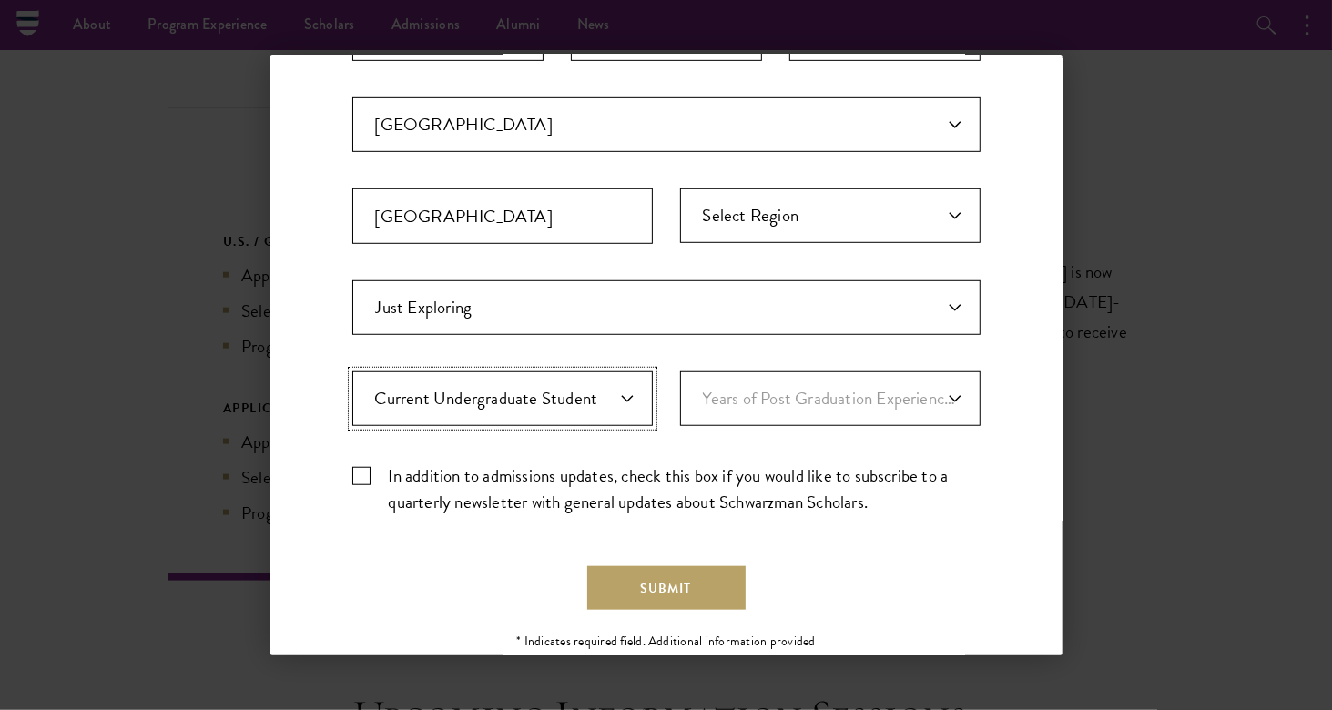
click at [575, 394] on select "Highest Level of Degree?* PHD Bachelor's Master's Current Undergraduate Student" at bounding box center [502, 398] width 300 height 55
click at [781, 401] on select "Years of Post Graduation Experience?* 1 2 3 4 5 6 7 8 9 10" at bounding box center [830, 398] width 300 height 55
click at [811, 472] on label "In addition to admissions updates, check this box if you would like to subscrib…" at bounding box center [666, 488] width 628 height 53
click at [811, 472] on input "In addition to admissions updates, check this box if you would like to subscrib…" at bounding box center [666, 468] width 628 height 12
checkbox input "true"
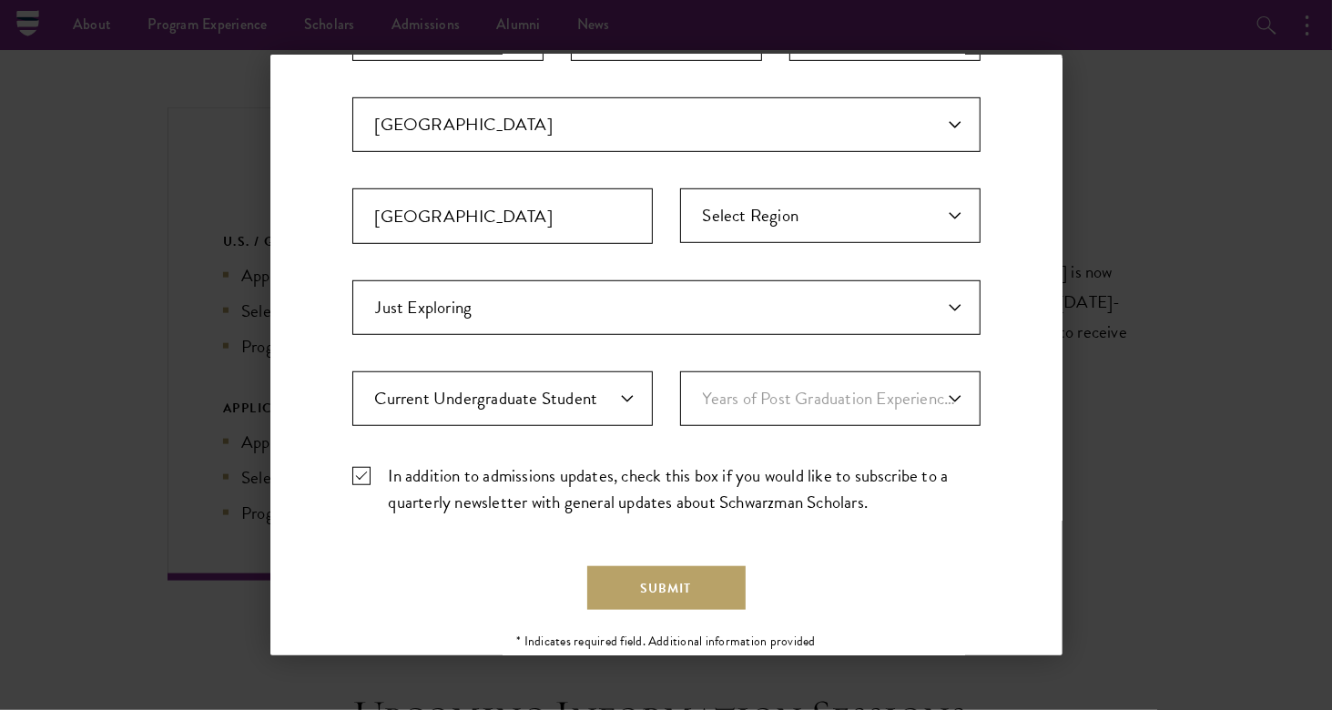
scroll to position [523, 0]
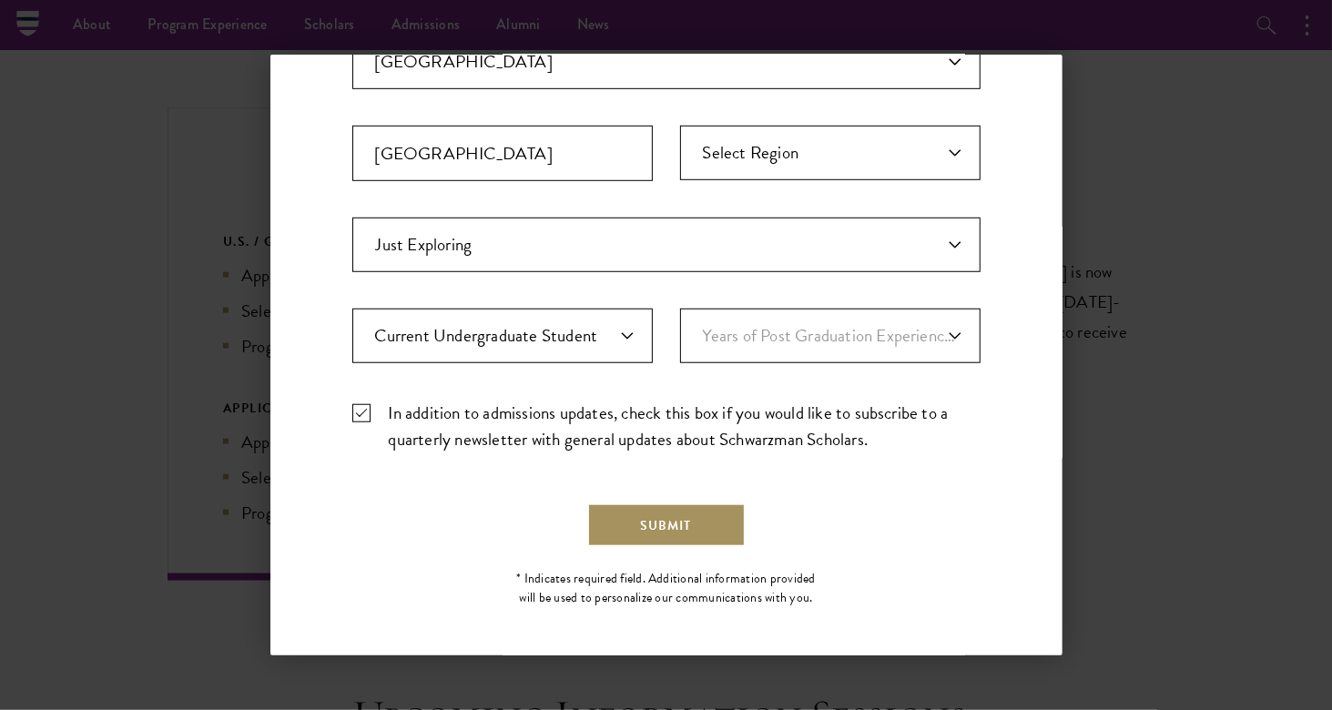
click at [603, 522] on button "Submit" at bounding box center [666, 525] width 158 height 44
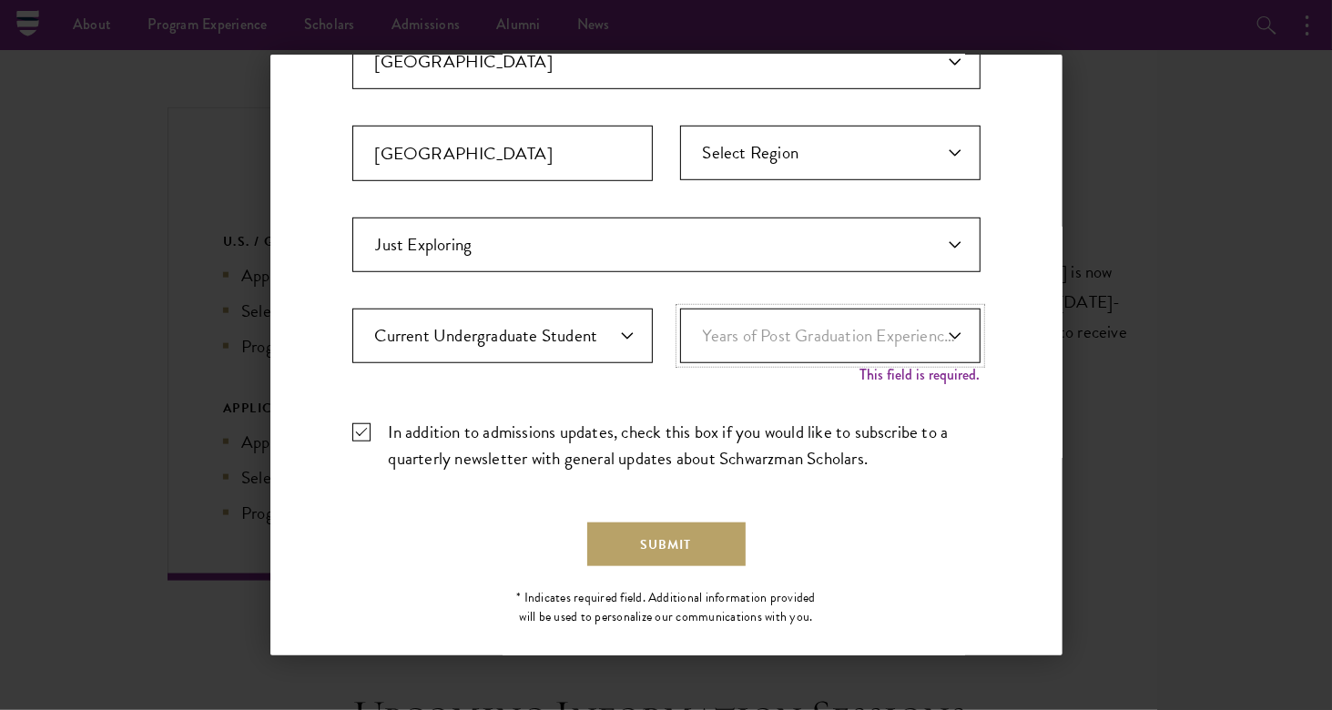
click at [904, 310] on select "Years of Post Graduation Experience?* 1 2 3 4 5 6 7 8 9 10" at bounding box center [830, 336] width 300 height 55
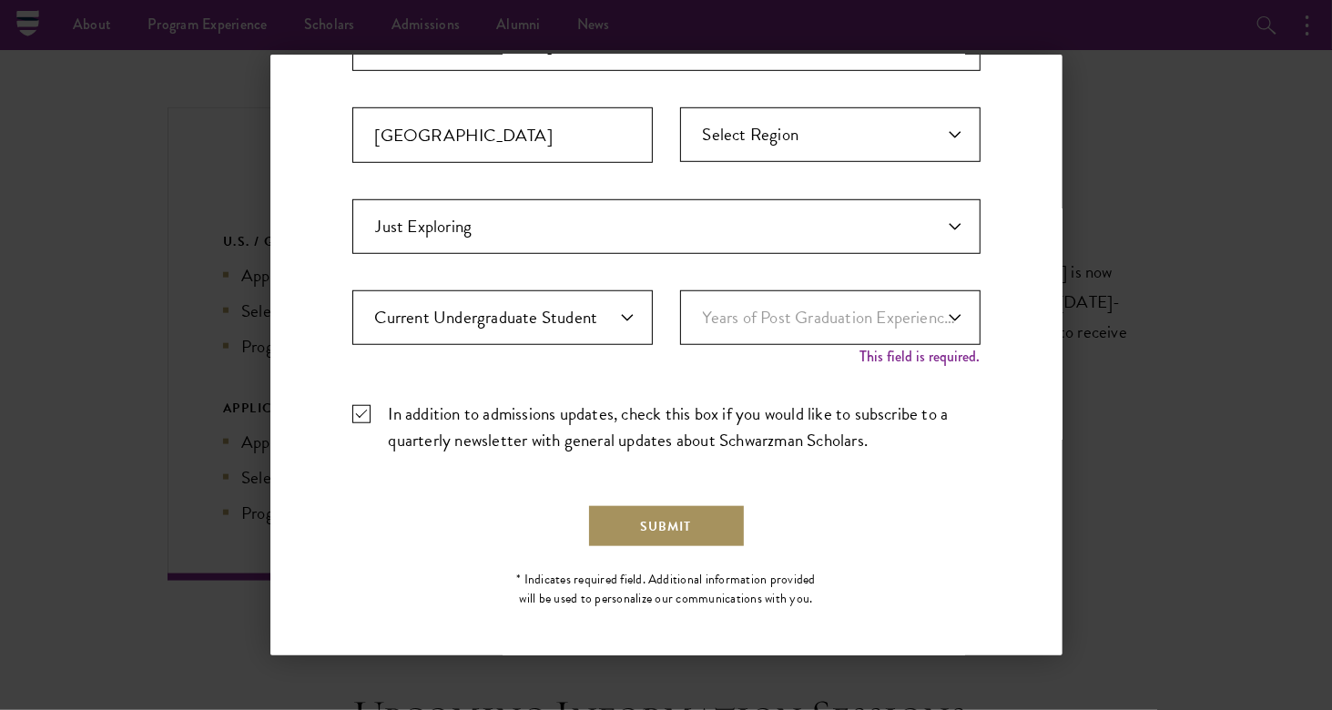
scroll to position [541, 0]
click at [868, 298] on select "Years of Post Graduation Experience?* 1 2 3 4 5 6 7 8 9 10" at bounding box center [830, 317] width 300 height 55
select select "1"
click at [680, 303] on select "Years of Post Graduation Experience?* 1 2 3 4 5 6 7 8 9 10" at bounding box center [830, 317] width 300 height 55
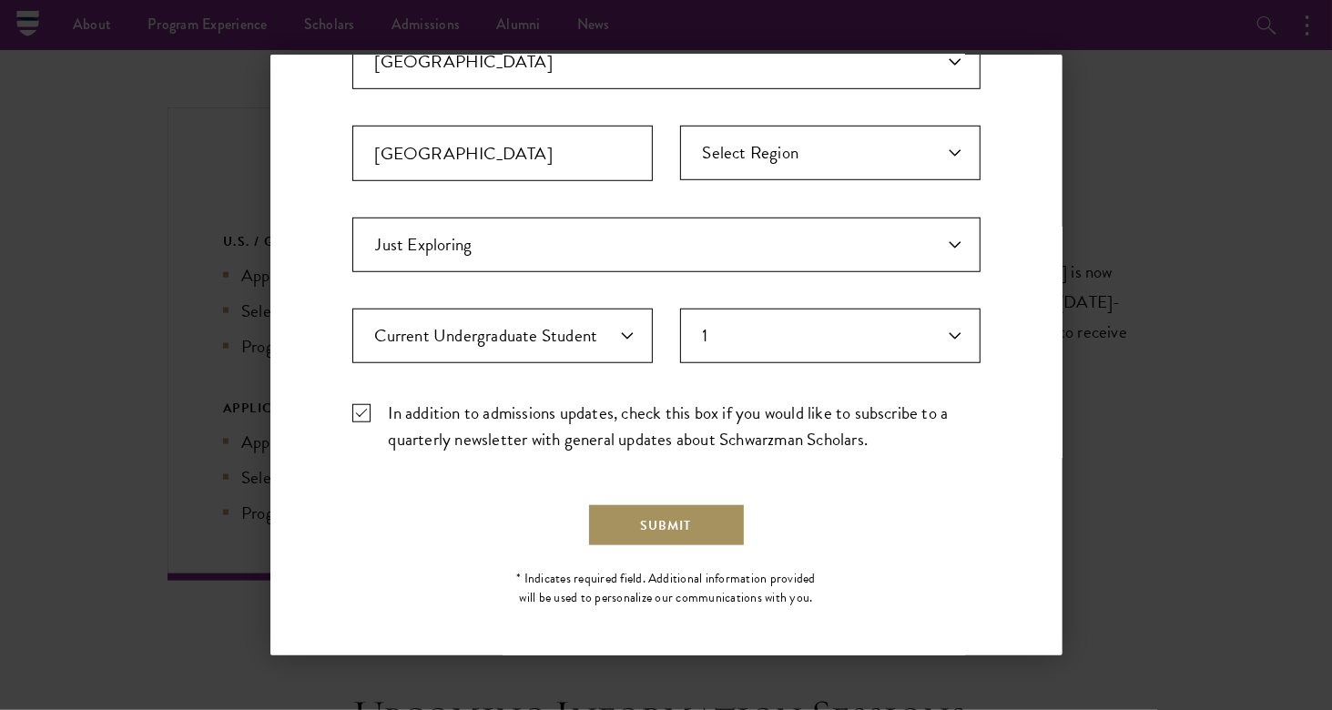
click at [696, 523] on button "Submit" at bounding box center [666, 525] width 158 height 44
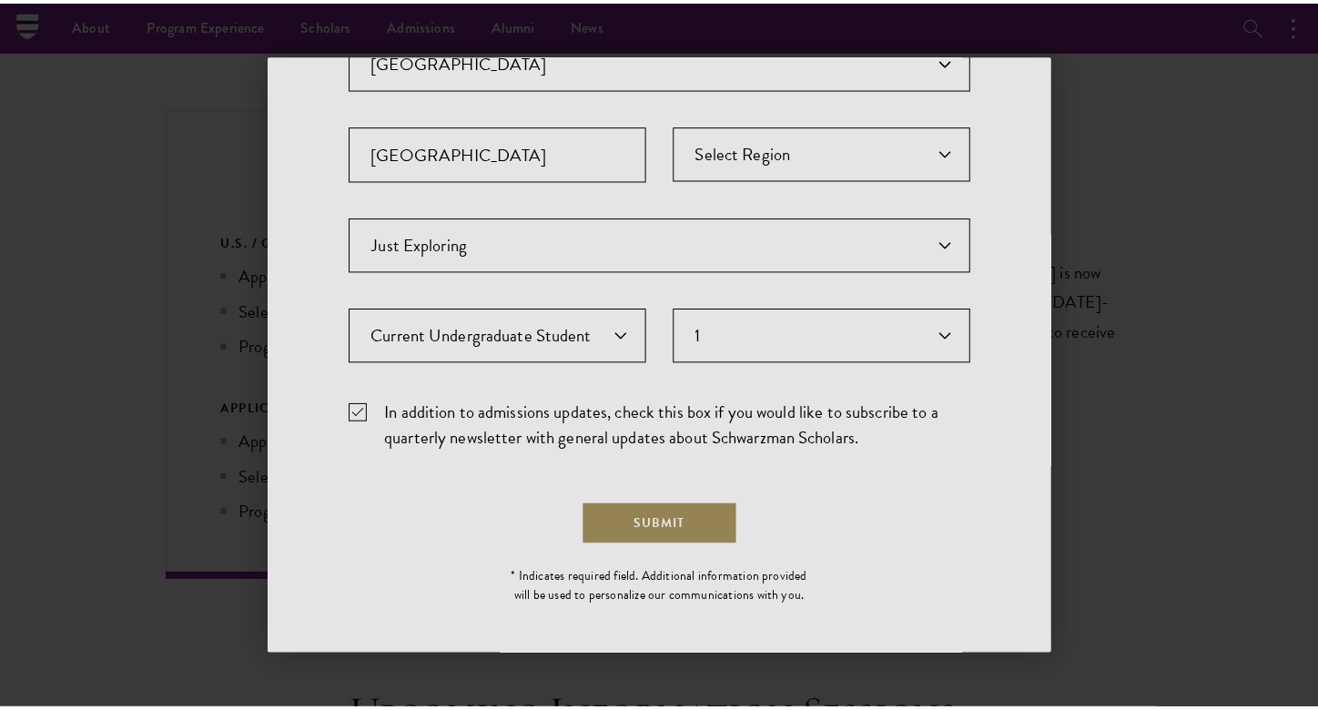
scroll to position [0, 0]
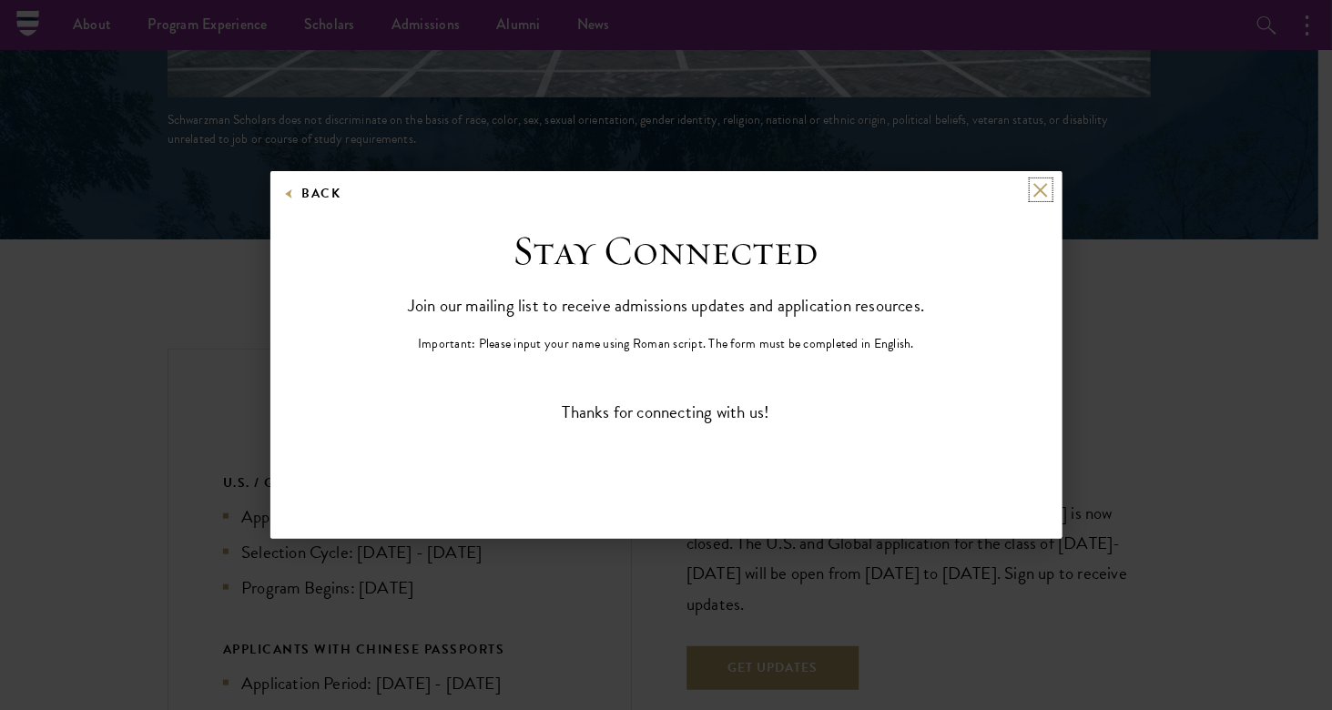
click at [1041, 194] on button at bounding box center [1040, 189] width 15 height 15
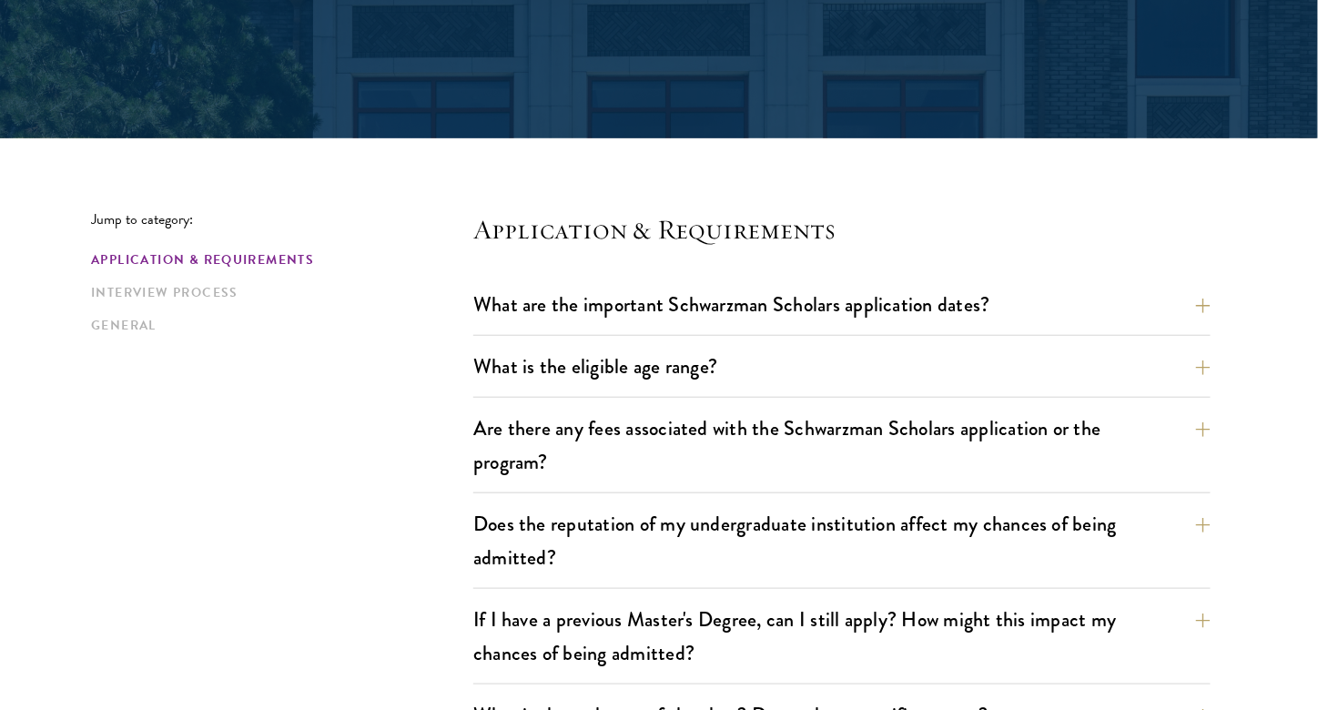
scroll to position [329, 0]
click at [1032, 312] on button "What are the important Schwarzman Scholars application dates?" at bounding box center [855, 303] width 737 height 41
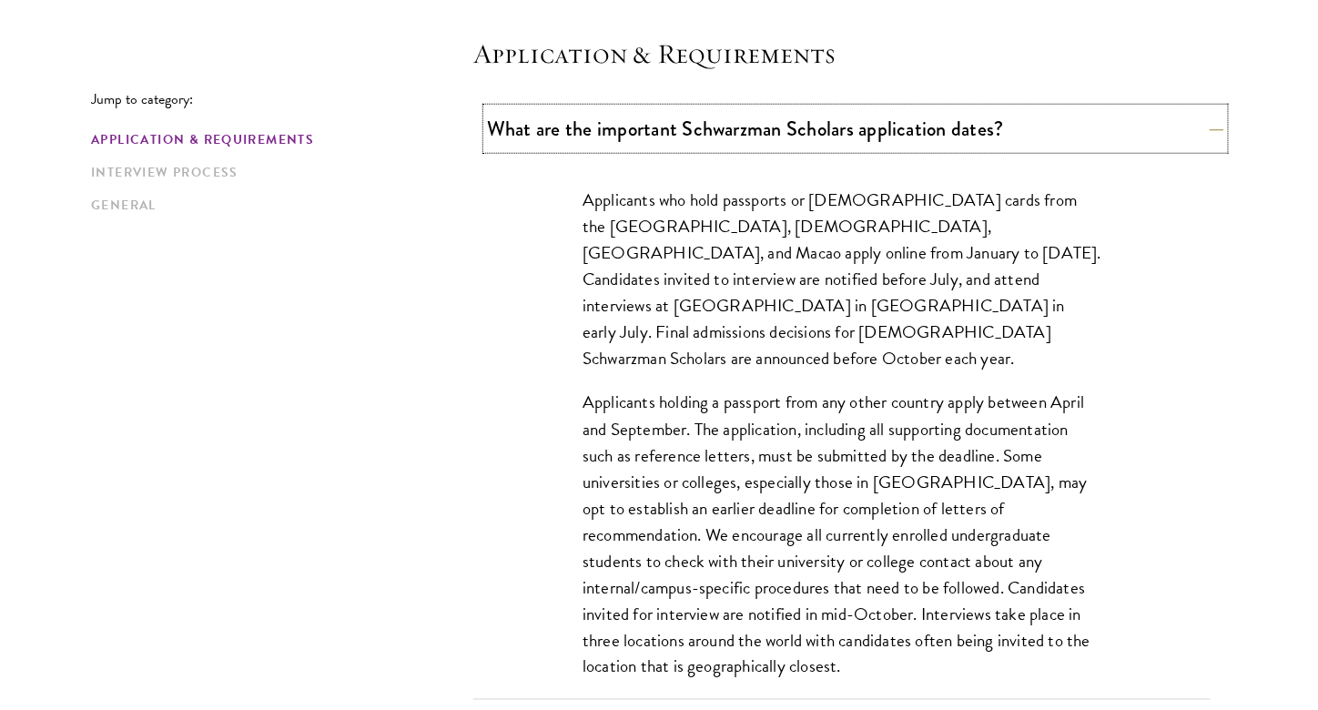
scroll to position [581, 0]
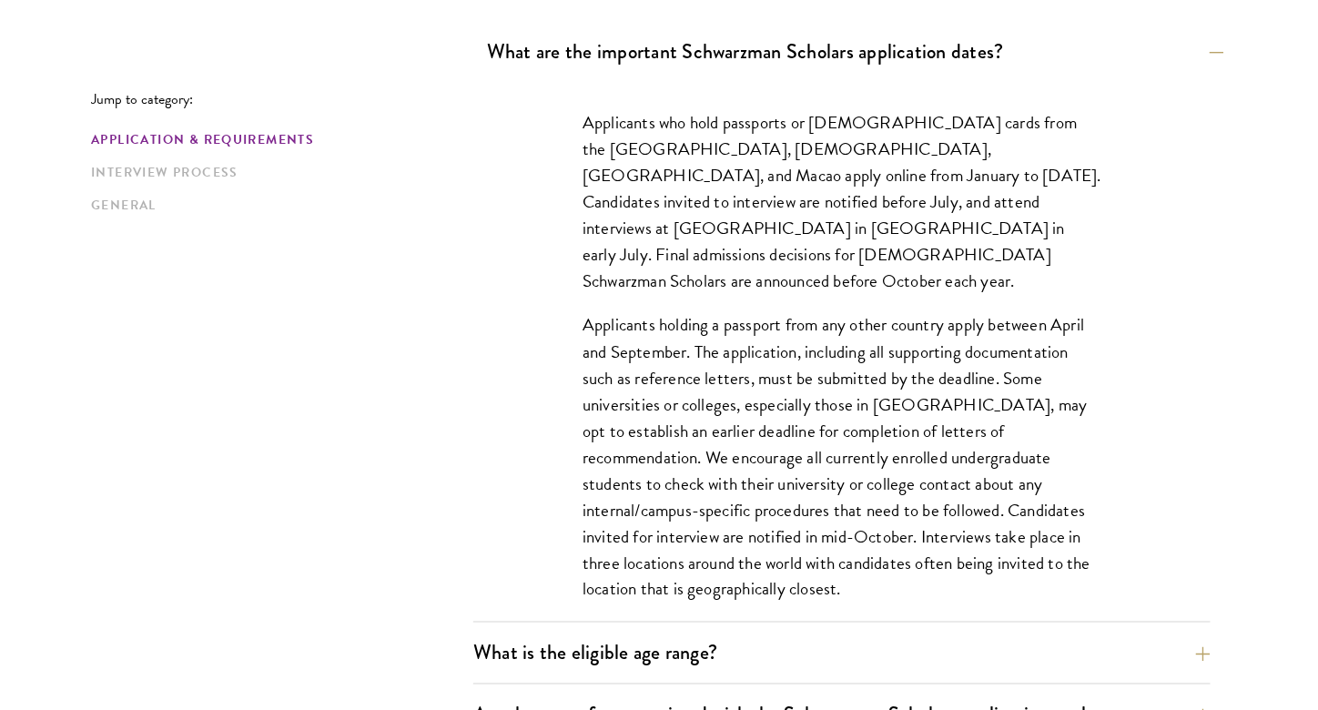
click at [1032, 312] on p "Applicants holding a passport from any other country apply between April and Se…" at bounding box center [842, 456] width 519 height 291
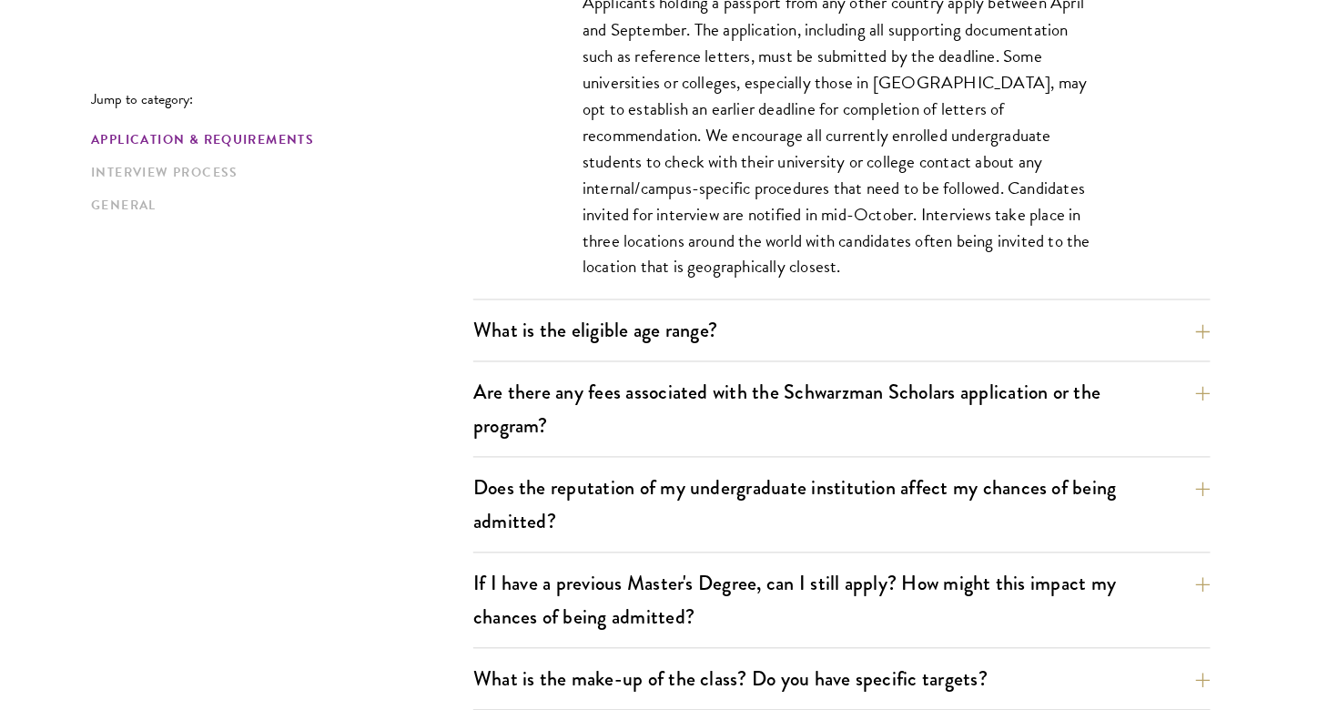
scroll to position [905, 0]
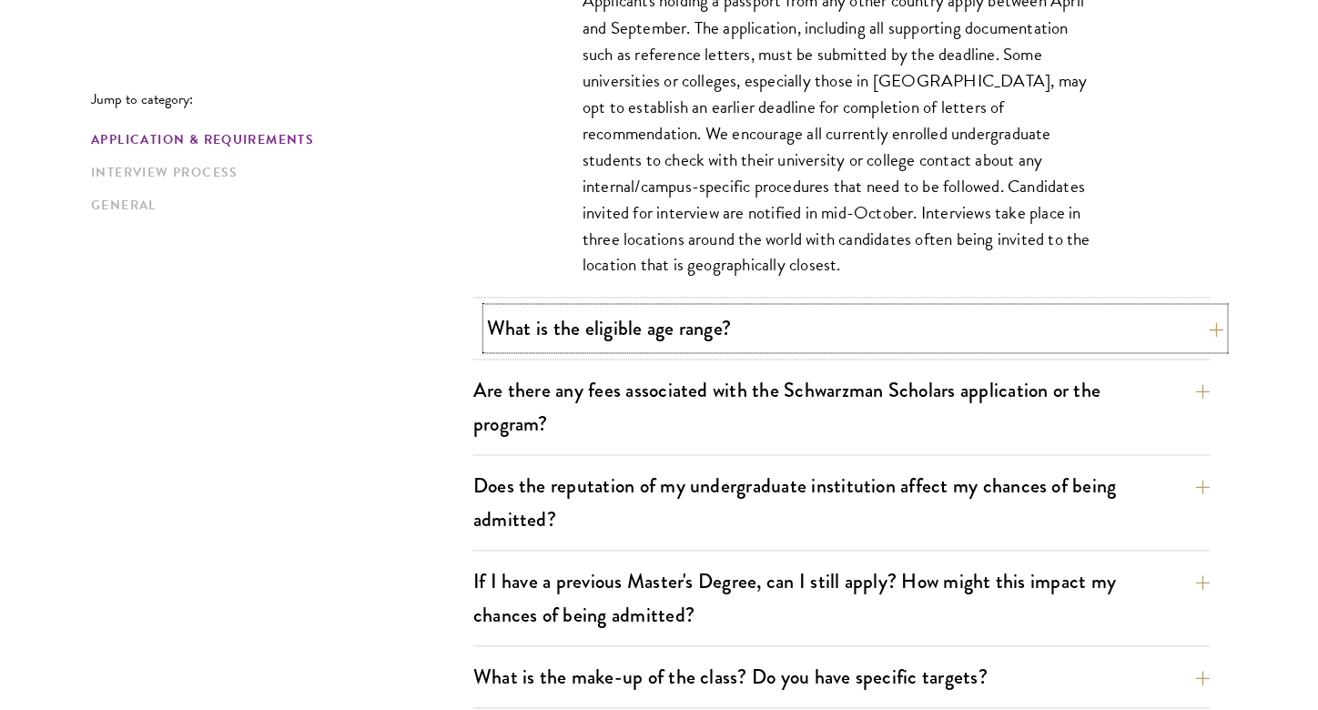
click at [854, 333] on button "What is the eligible age range?" at bounding box center [855, 329] width 737 height 41
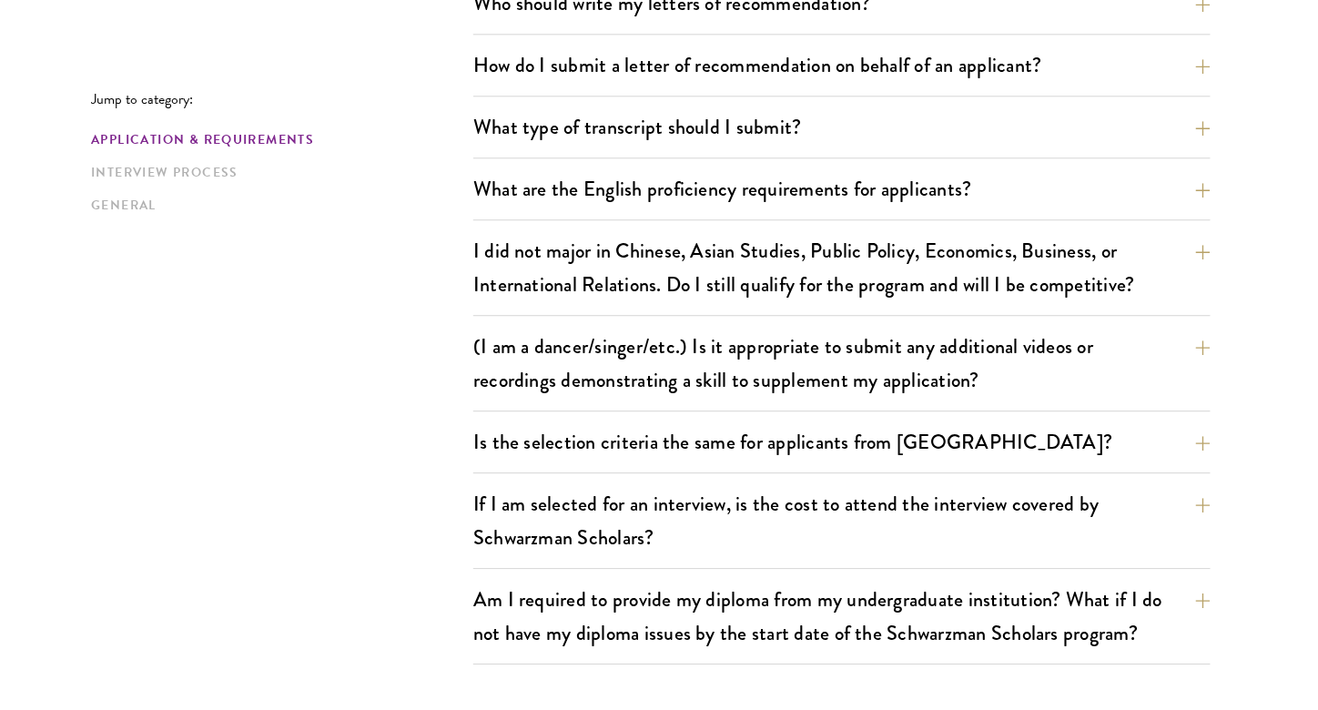
scroll to position [1513, 0]
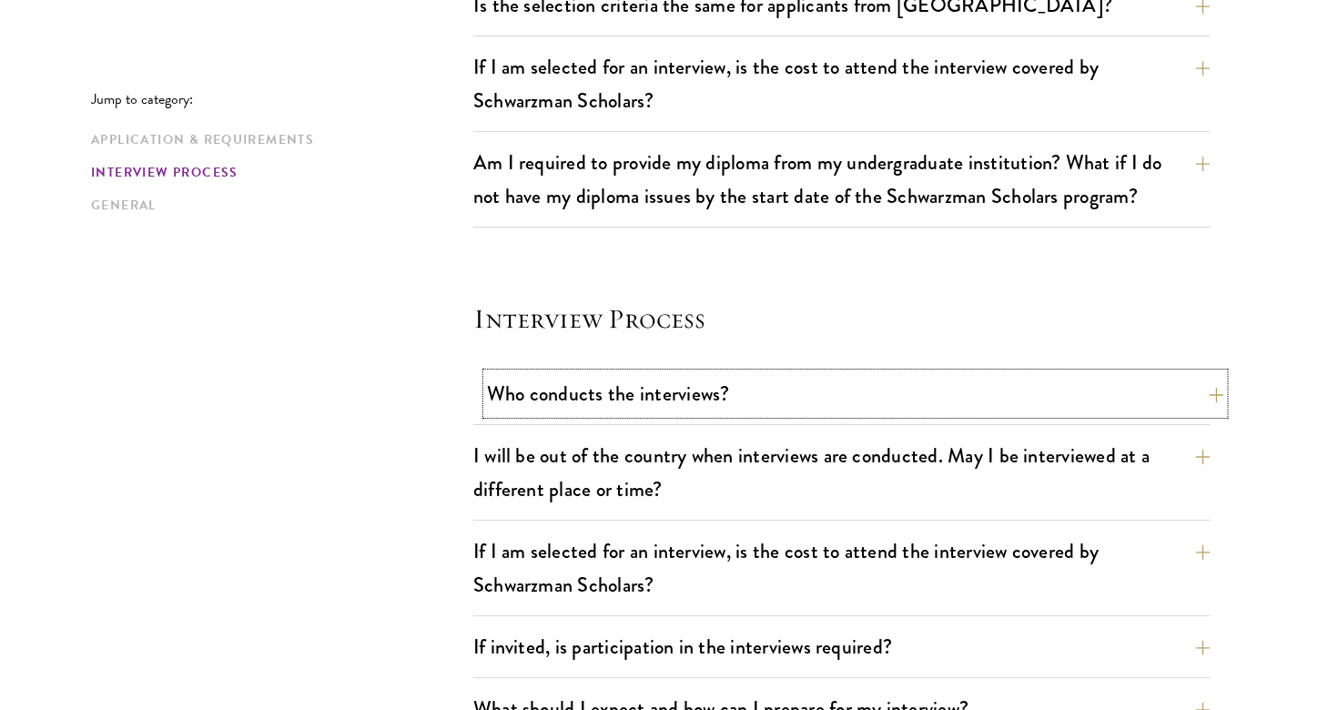
click at [672, 381] on button "Who conducts the interviews?" at bounding box center [855, 393] width 737 height 41
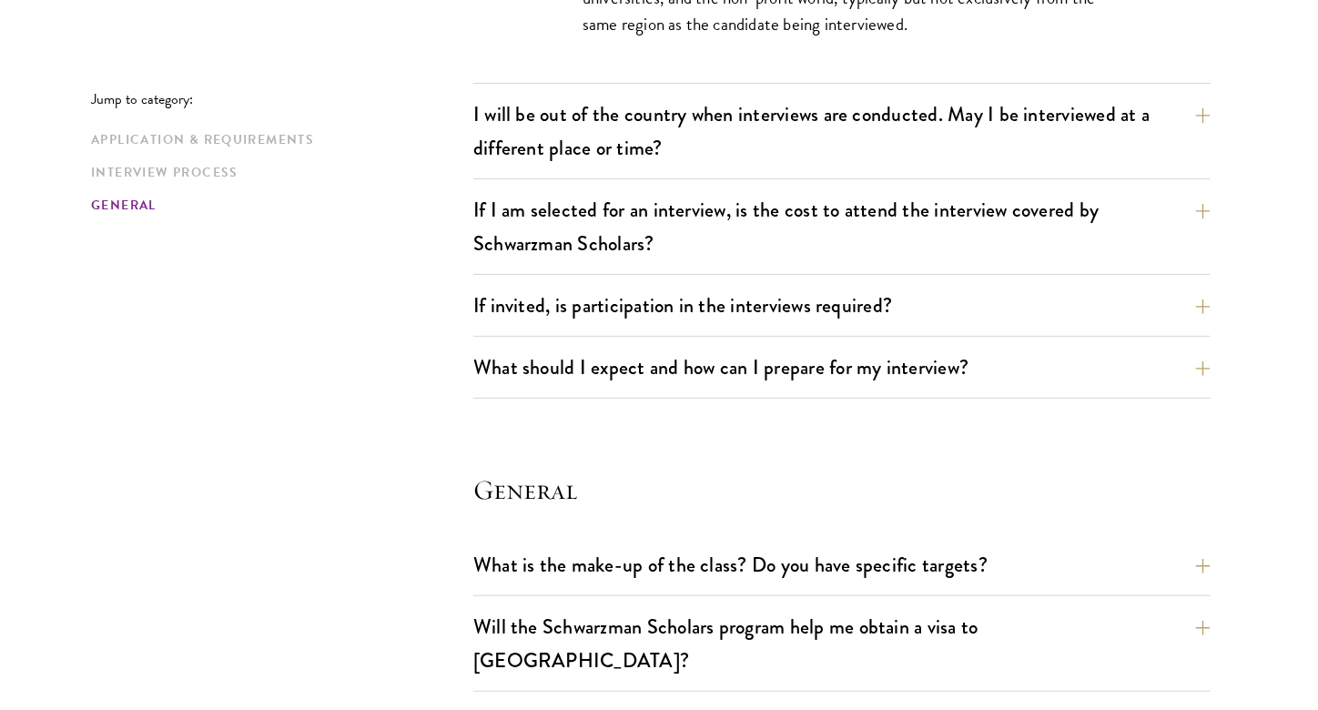
scroll to position [2329, 0]
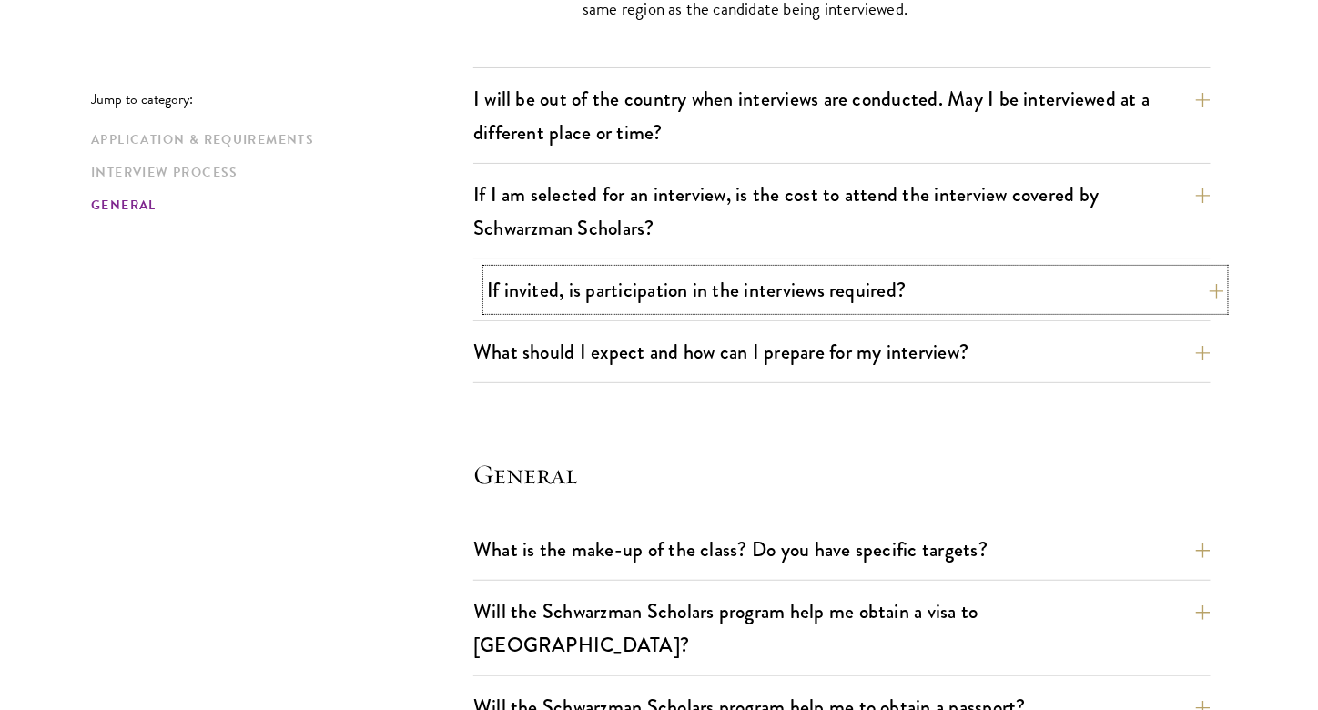
click at [618, 295] on button "If invited, is participation in the interviews required?" at bounding box center [855, 289] width 737 height 41
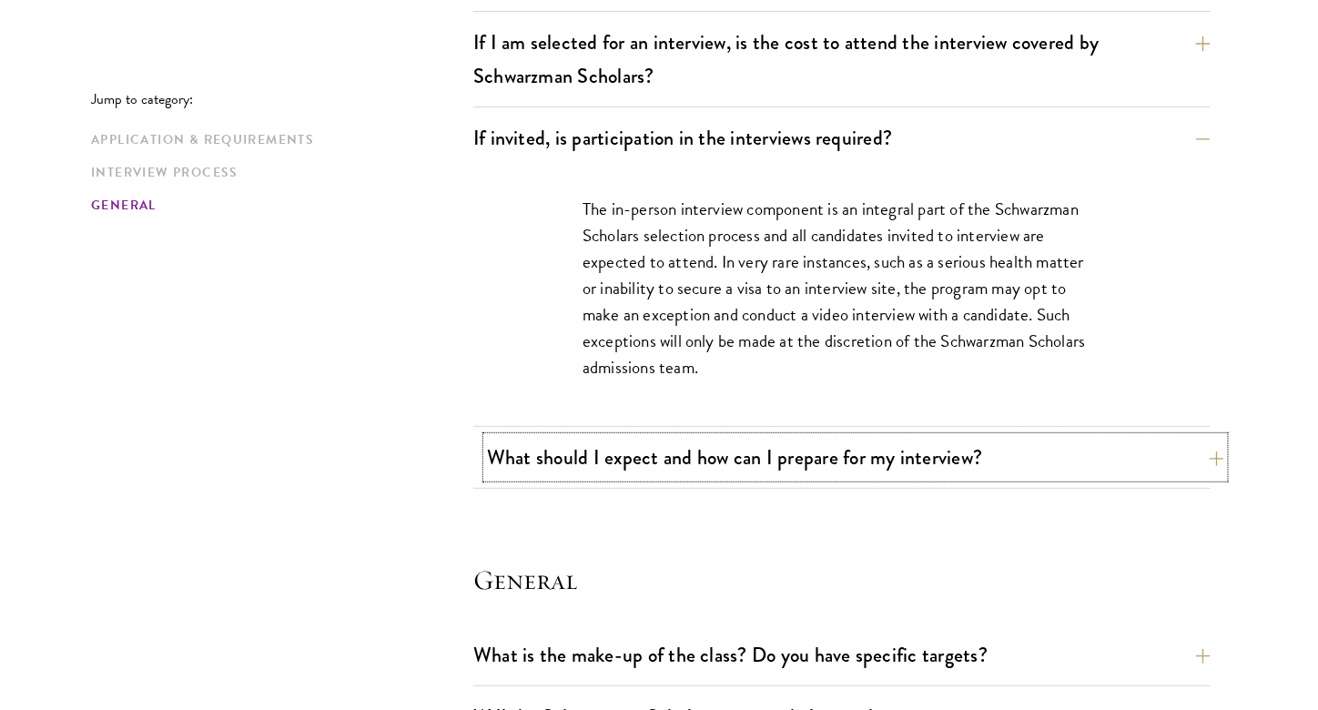
click at [606, 445] on button "What should I expect and how can I prepare for my interview?" at bounding box center [855, 457] width 737 height 41
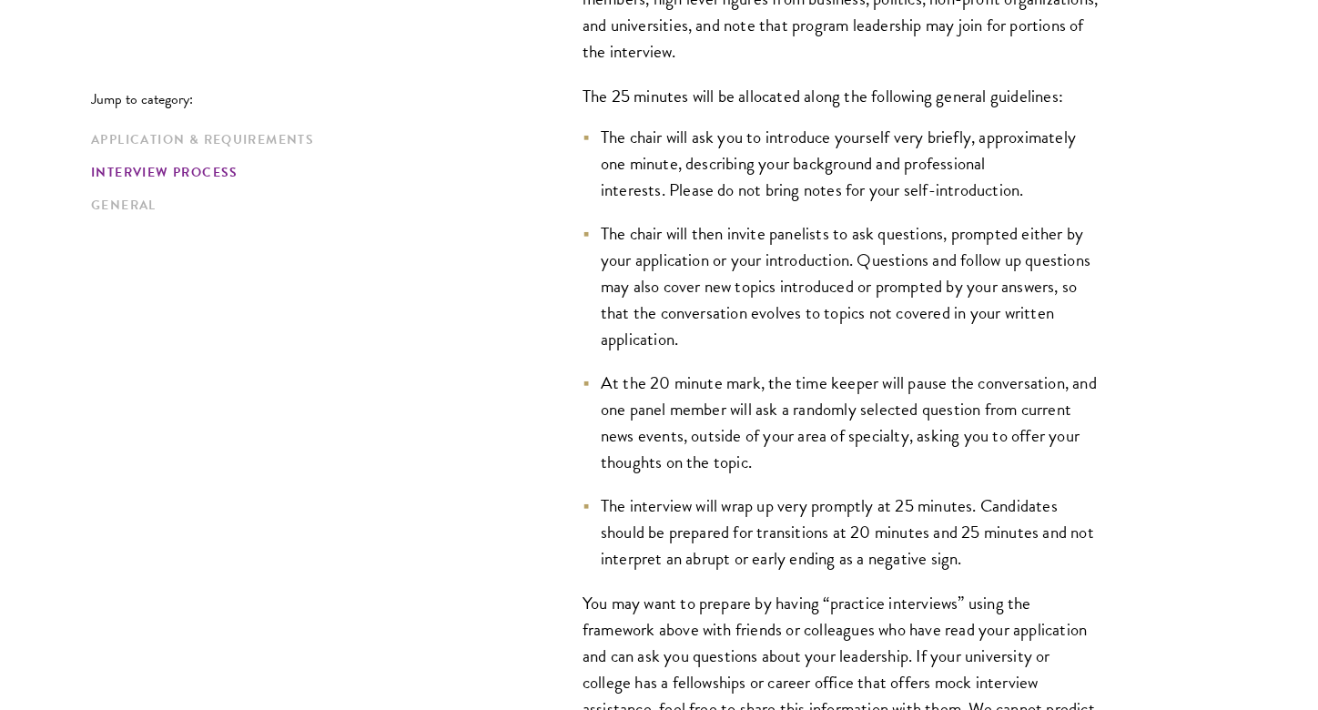
scroll to position [2735, 0]
